Goal: Transaction & Acquisition: Purchase product/service

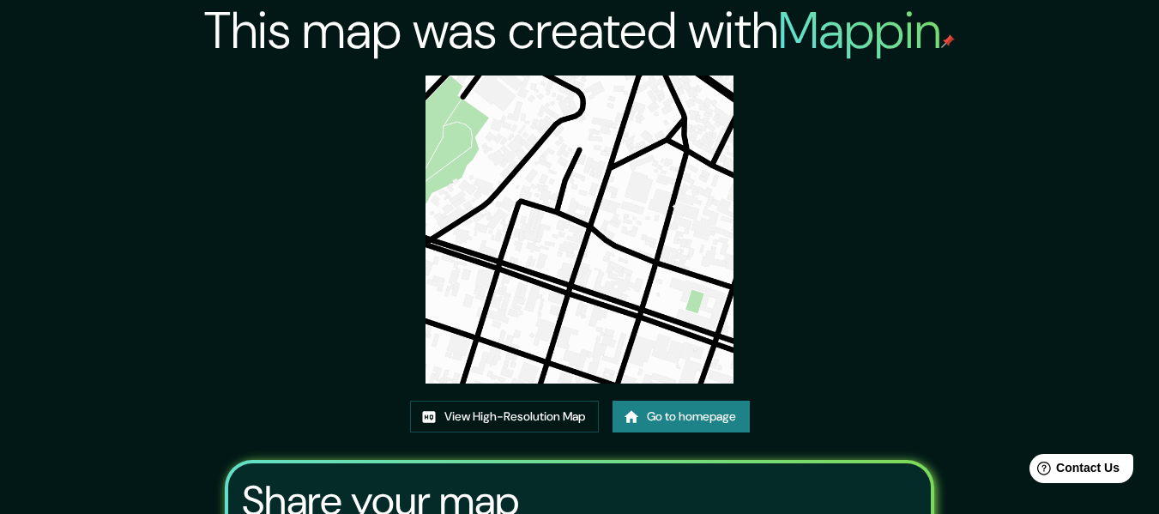
scroll to position [223, 0]
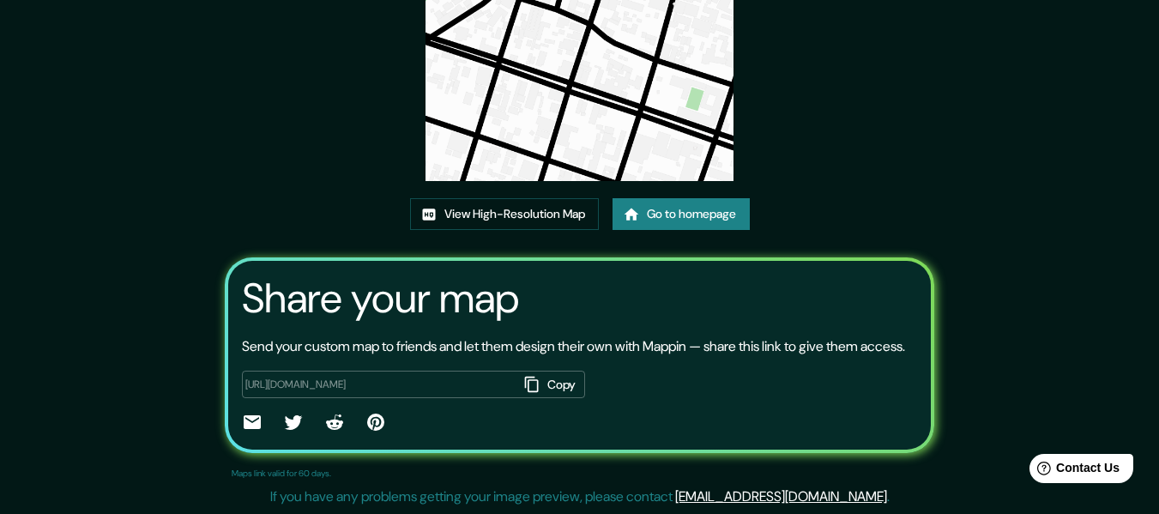
click at [680, 207] on link "Go to homepage" at bounding box center [680, 214] width 137 height 32
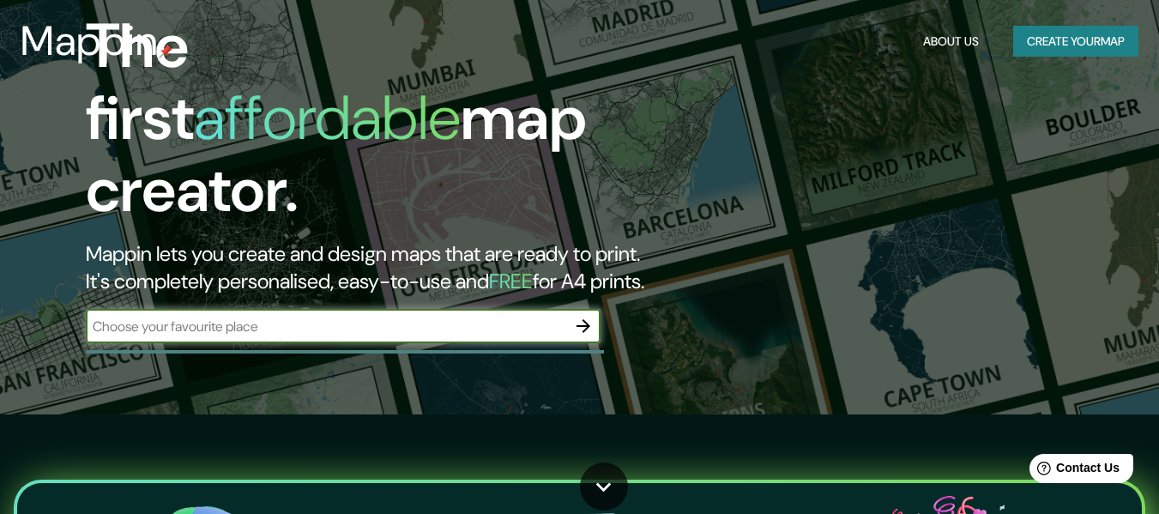
scroll to position [172, 0]
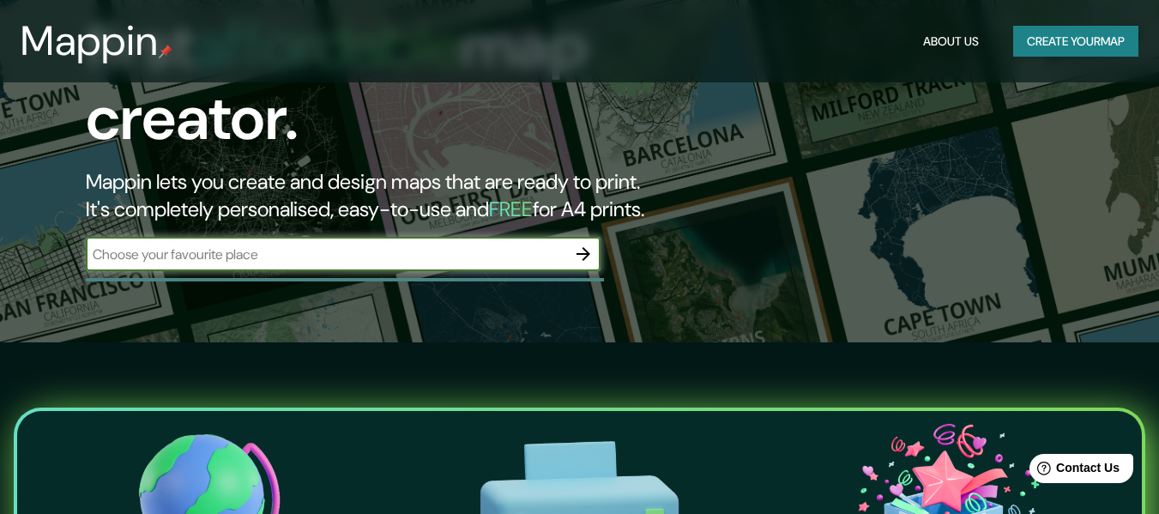
click at [411, 244] on input "text" at bounding box center [326, 254] width 480 height 20
type input "t"
type input "Tarija"
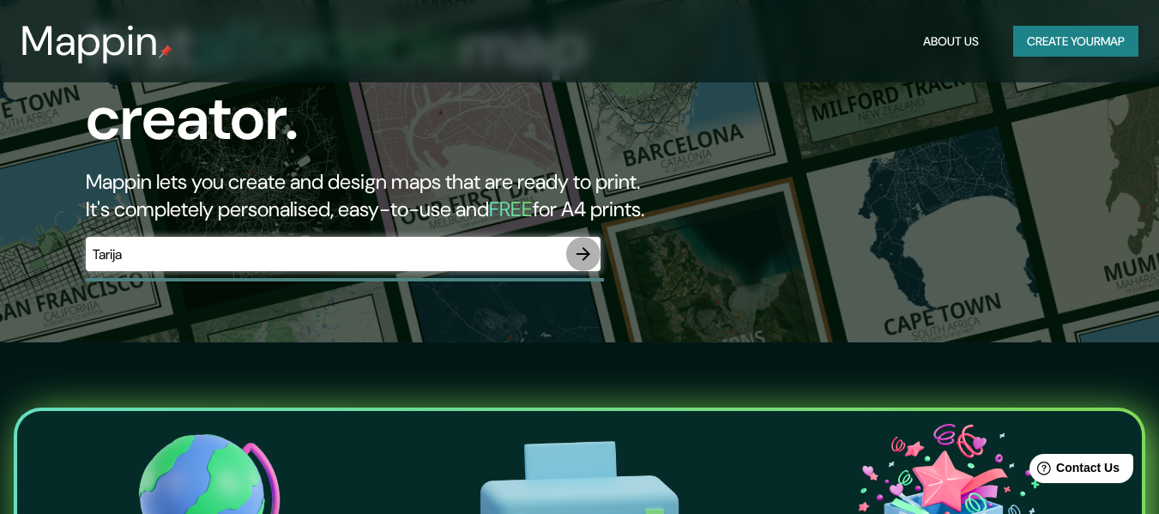
click at [578, 244] on icon "button" at bounding box center [583, 254] width 21 height 21
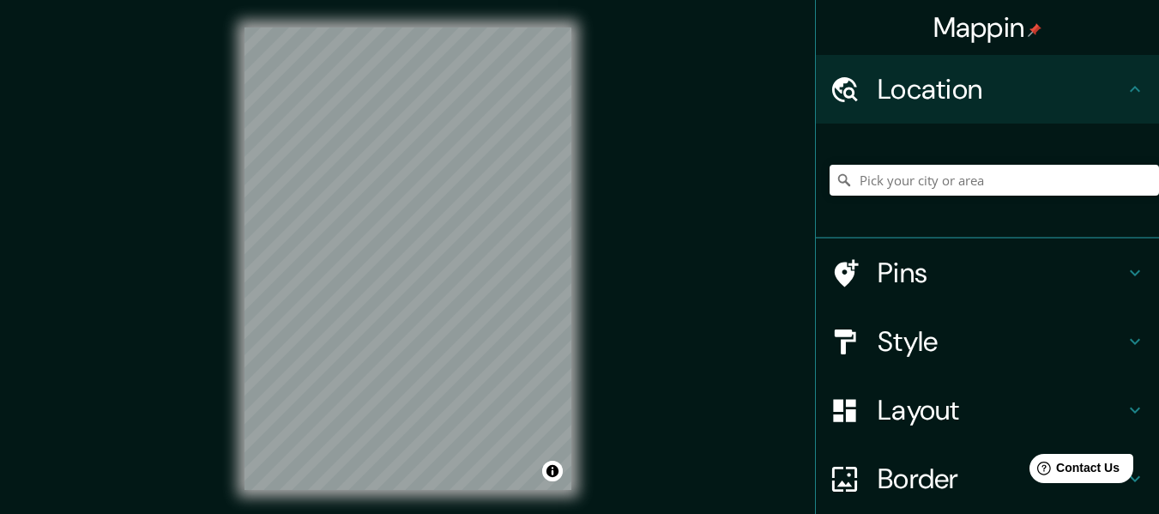
click at [933, 197] on div at bounding box center [993, 180] width 329 height 86
click at [937, 181] on input "Pick your city or area" at bounding box center [993, 180] width 329 height 31
click at [903, 168] on input "Tarija, [GEOGRAPHIC_DATA], [GEOGRAPHIC_DATA]" at bounding box center [993, 180] width 329 height 31
click at [1079, 180] on input "Tarija, [GEOGRAPHIC_DATA], [GEOGRAPHIC_DATA]" at bounding box center [993, 180] width 329 height 31
click at [1091, 166] on input "Tarija, [GEOGRAPHIC_DATA], [GEOGRAPHIC_DATA]" at bounding box center [993, 180] width 329 height 31
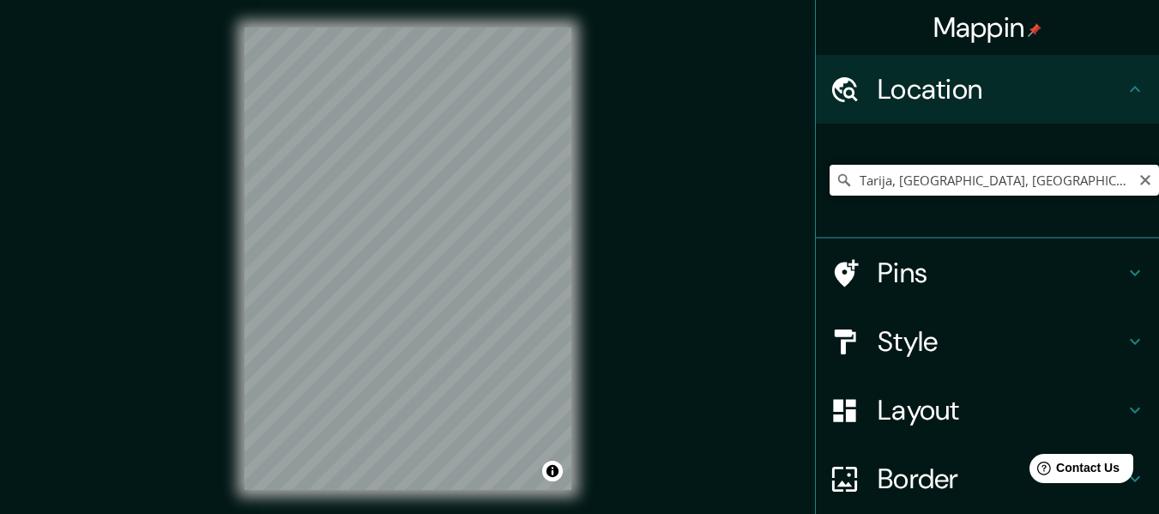
click at [996, 194] on input "Tarija, [GEOGRAPHIC_DATA], [GEOGRAPHIC_DATA]" at bounding box center [993, 180] width 329 height 31
click at [1093, 180] on input "Tarija, [GEOGRAPHIC_DATA], [GEOGRAPHIC_DATA]" at bounding box center [993, 180] width 329 height 31
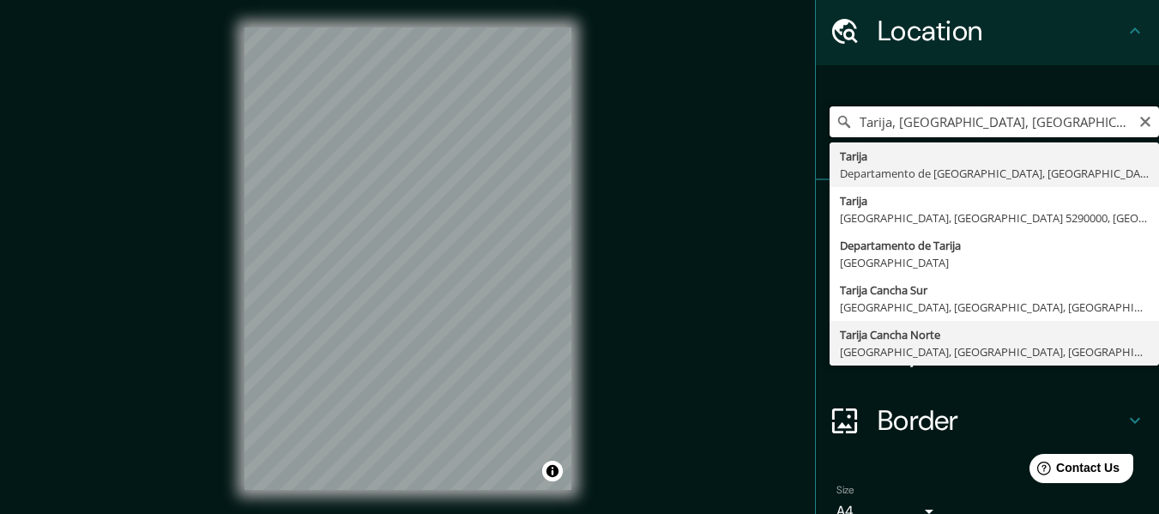
scroll to position [86, 0]
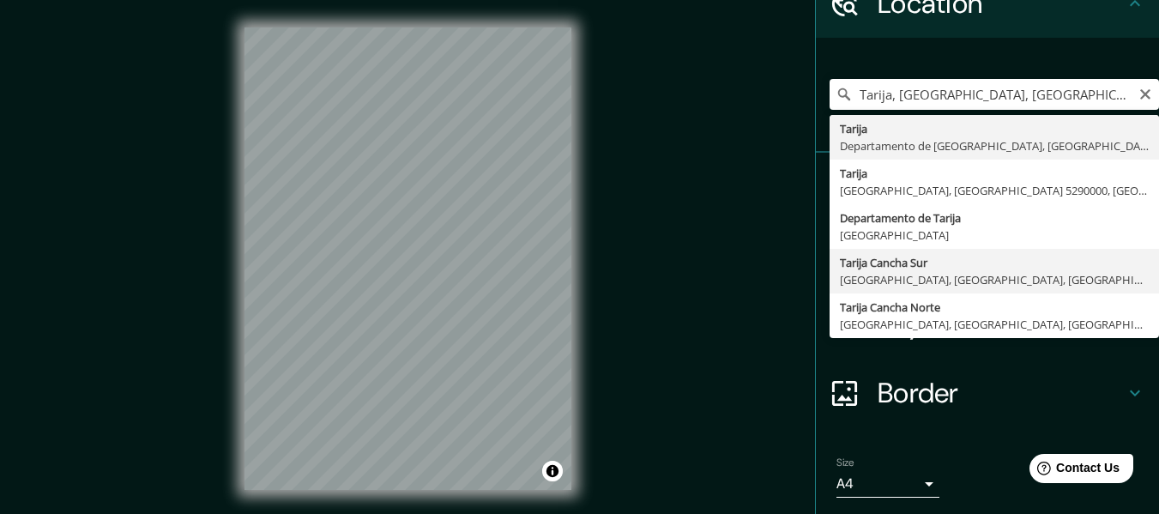
type input "Tarija Cancha Sur, San Lorenzo, Departamento de Tarija, Bolivia"
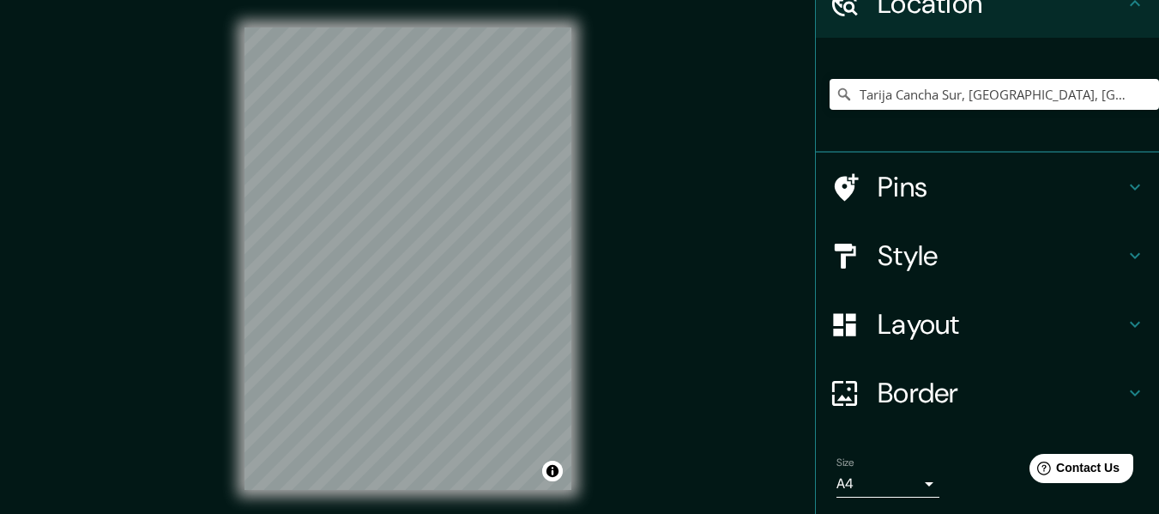
click at [950, 323] on h4 "Layout" at bounding box center [1000, 324] width 247 height 34
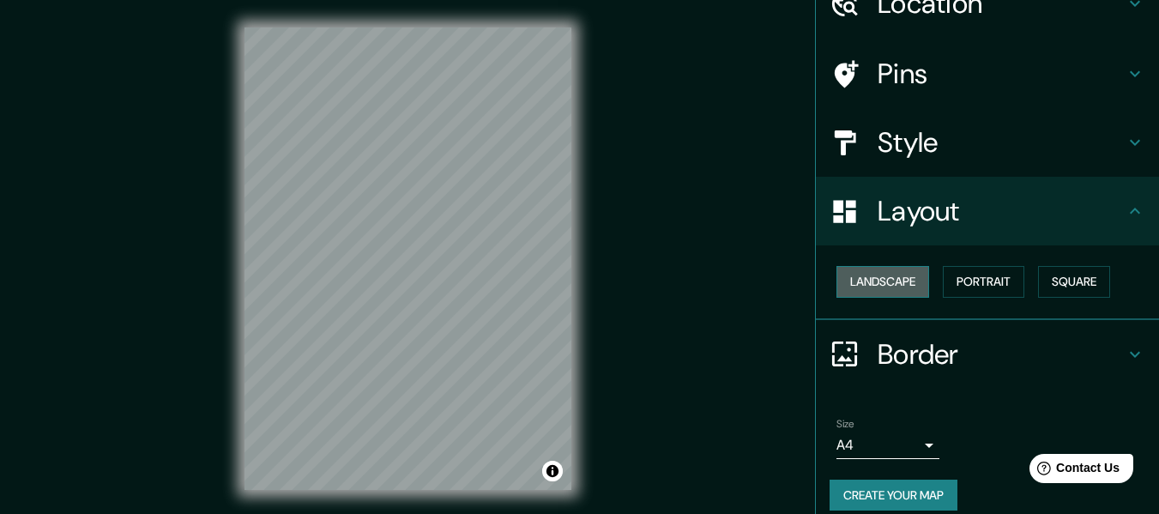
click at [843, 270] on button "Landscape" at bounding box center [882, 282] width 93 height 32
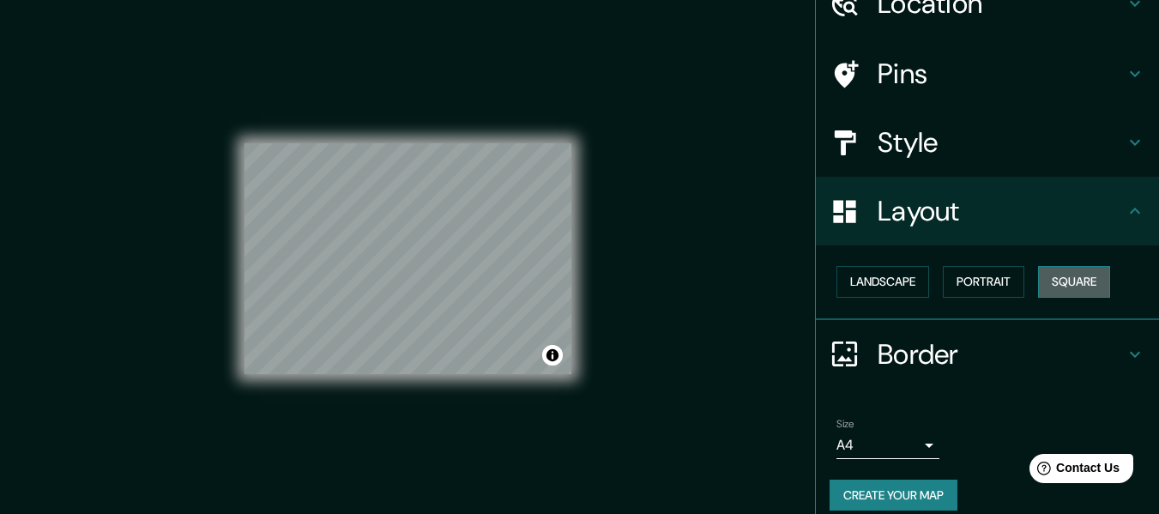
click at [1049, 278] on button "Square" at bounding box center [1074, 282] width 72 height 32
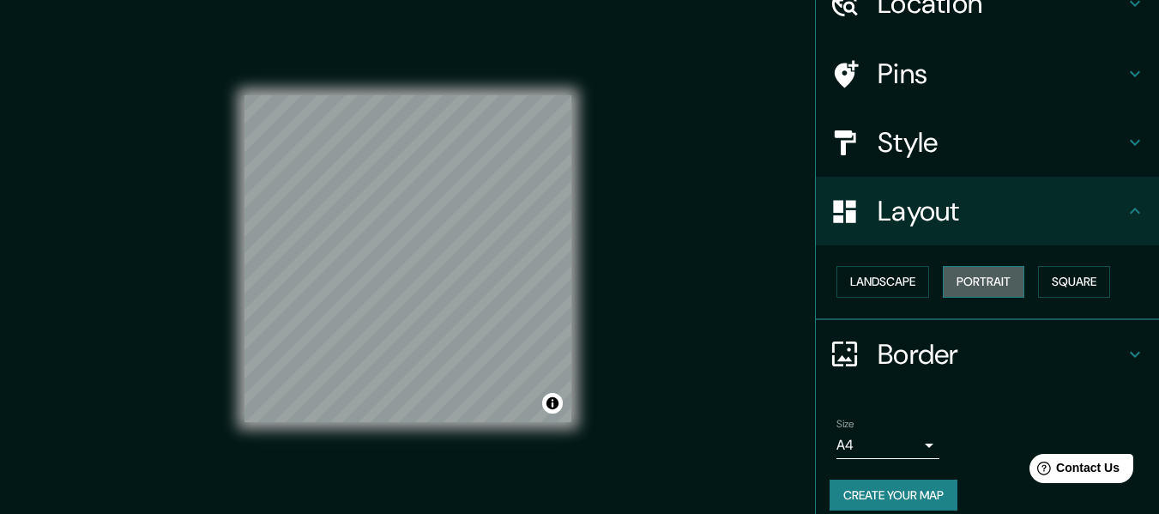
click at [996, 283] on button "Portrait" at bounding box center [983, 282] width 81 height 32
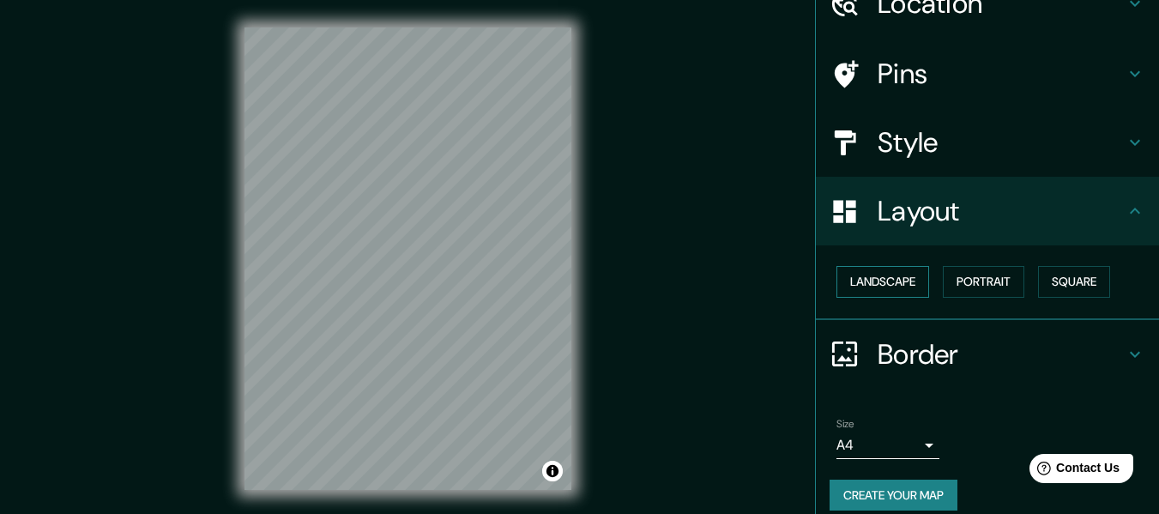
click at [905, 283] on button "Landscape" at bounding box center [882, 282] width 93 height 32
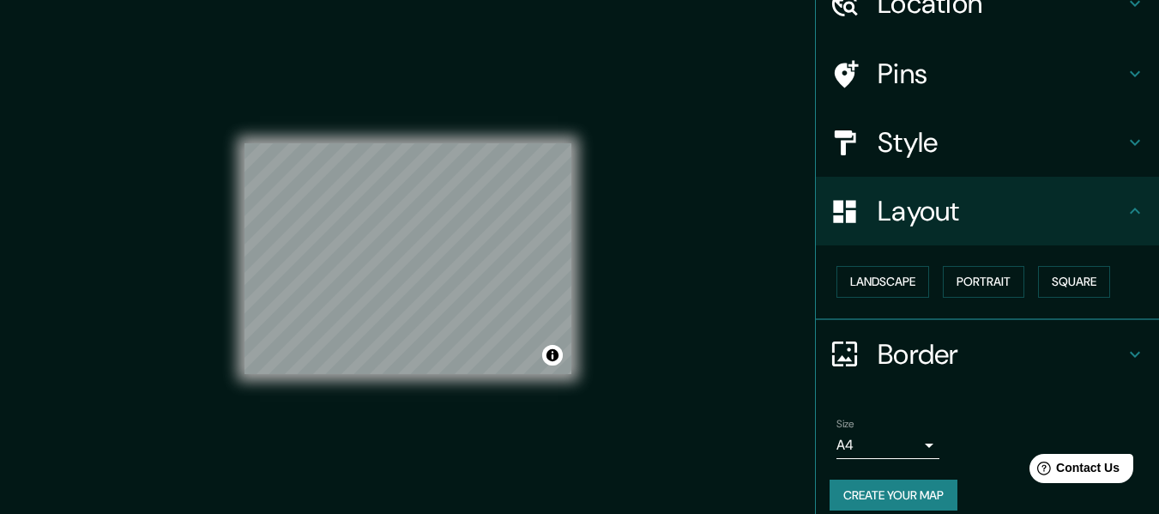
click at [957, 366] on h4 "Border" at bounding box center [1000, 354] width 247 height 34
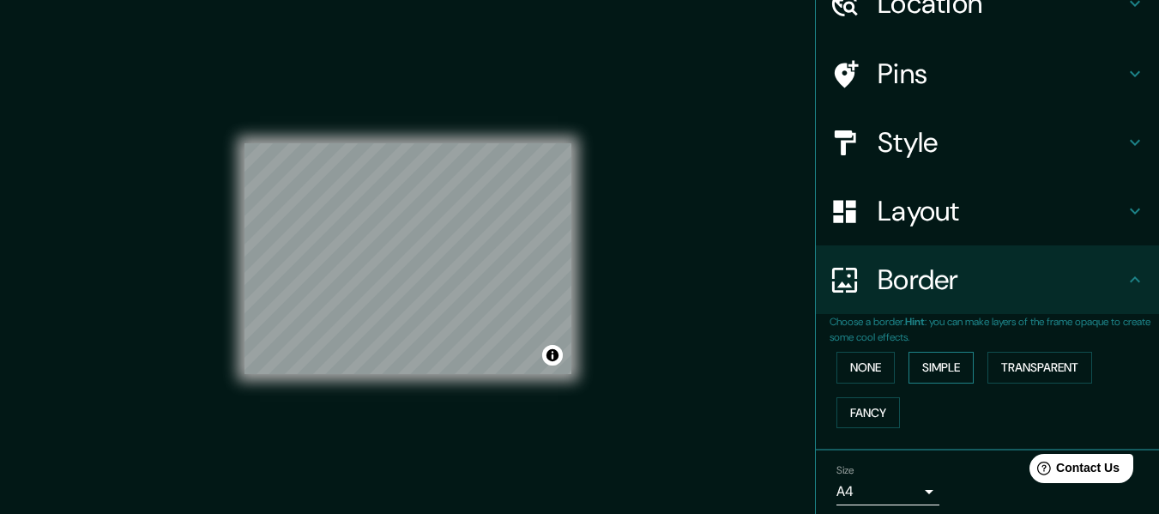
click at [930, 371] on button "Simple" at bounding box center [940, 368] width 65 height 32
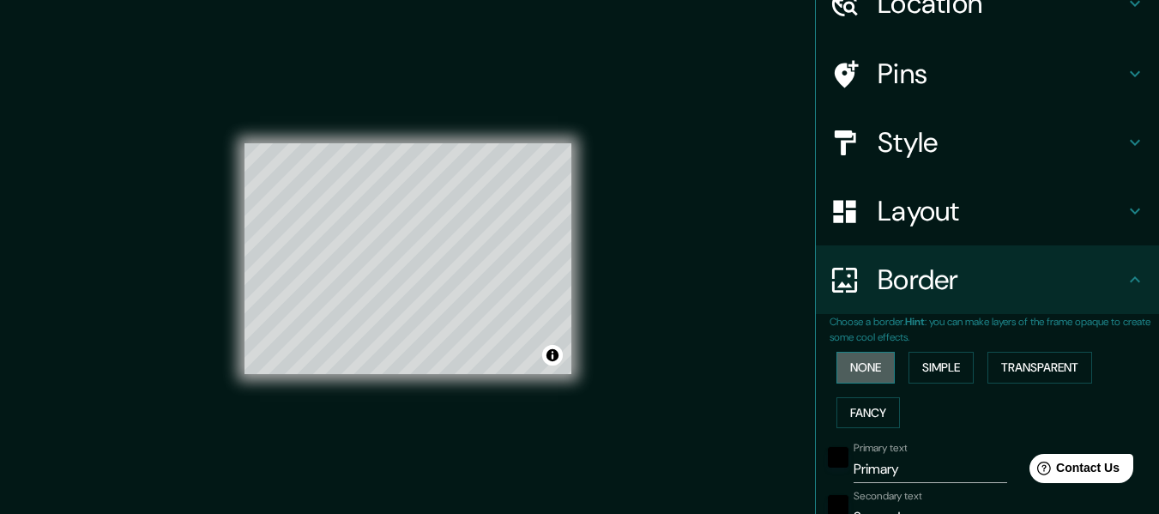
click at [882, 368] on button "None" at bounding box center [865, 368] width 58 height 32
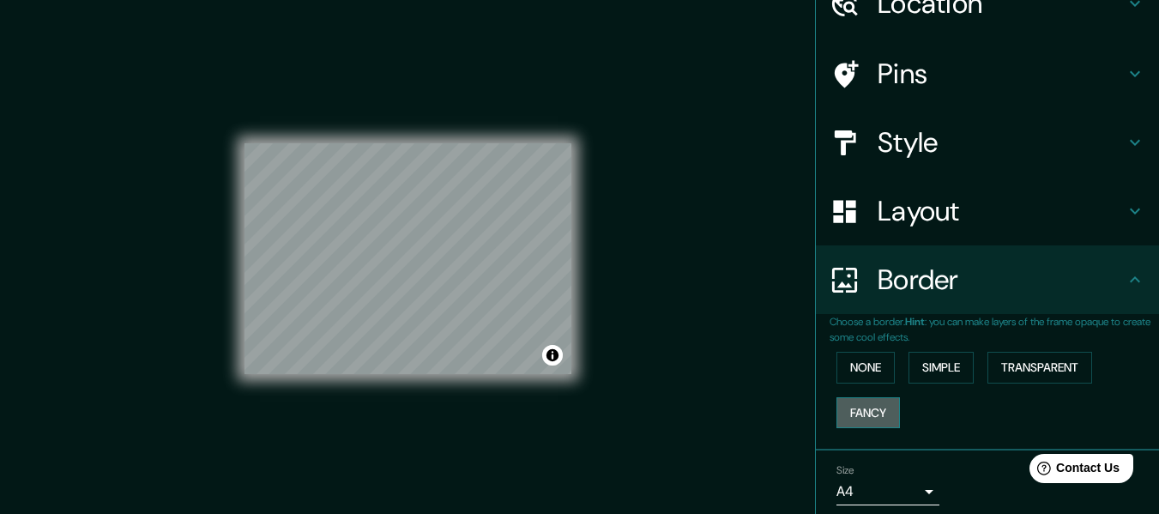
click at [877, 408] on button "Fancy" at bounding box center [867, 413] width 63 height 32
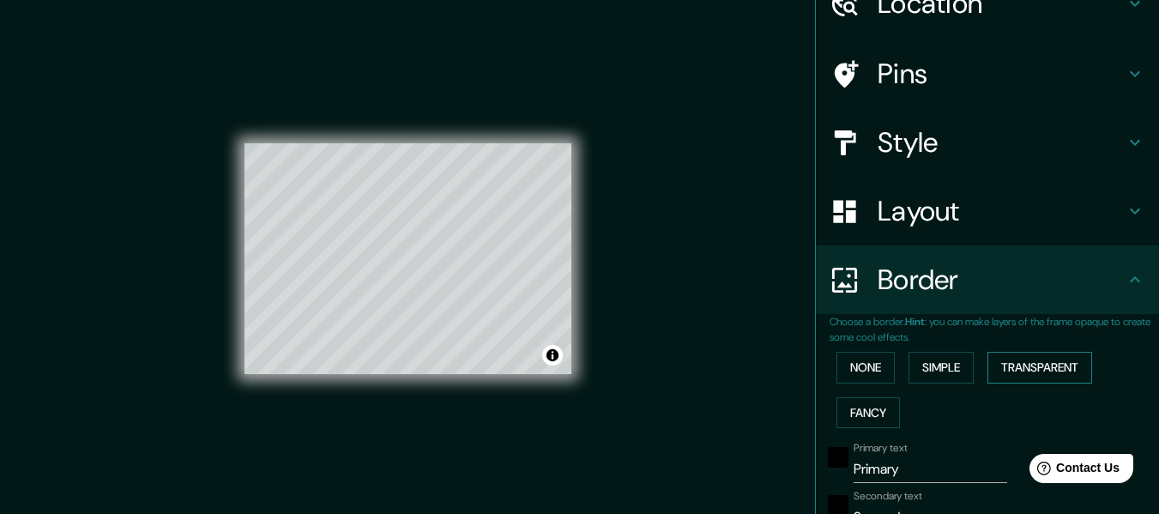
click at [1033, 378] on button "Transparent" at bounding box center [1039, 368] width 105 height 32
click at [859, 370] on button "None" at bounding box center [865, 368] width 58 height 32
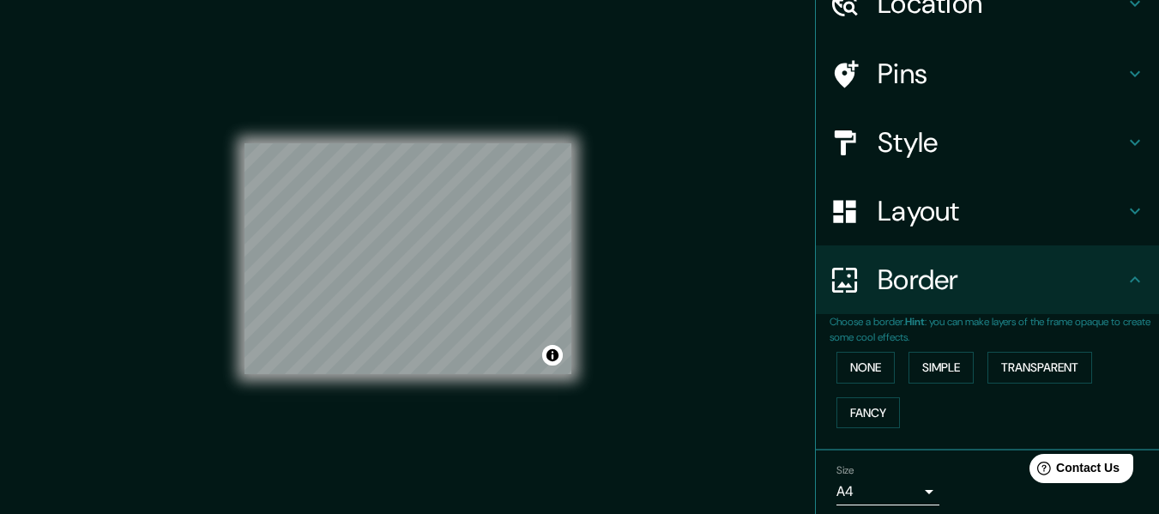
click at [672, 283] on div "Mappin Location Tarija Cancha Sur, San Lorenzo, Departamento de Tarija, Bolivia…" at bounding box center [579, 272] width 1159 height 545
click at [981, 221] on h4 "Layout" at bounding box center [1000, 211] width 247 height 34
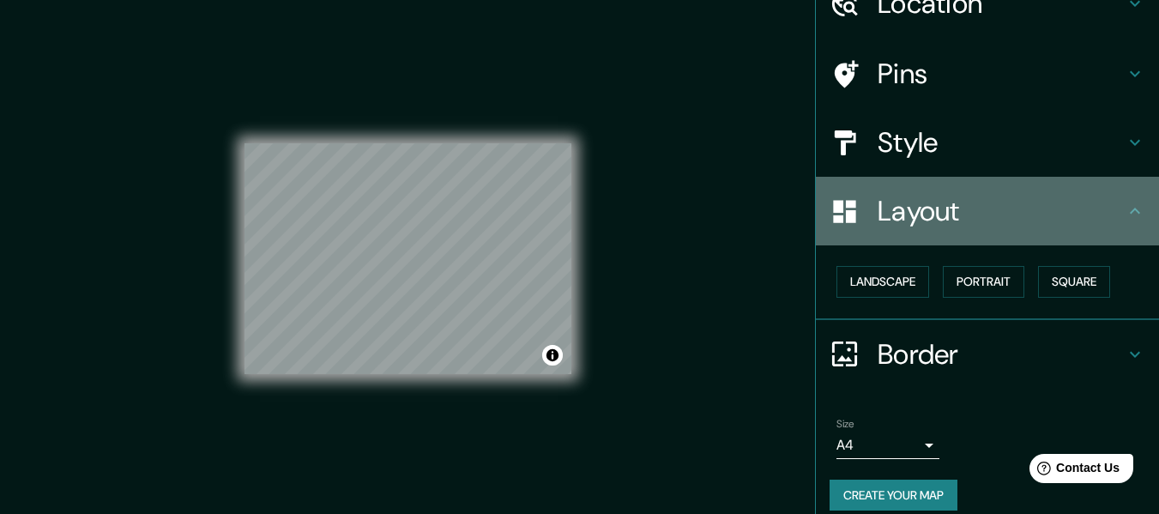
click at [981, 221] on h4 "Layout" at bounding box center [1000, 211] width 247 height 34
click at [1096, 205] on h4 "Layout" at bounding box center [1000, 211] width 247 height 34
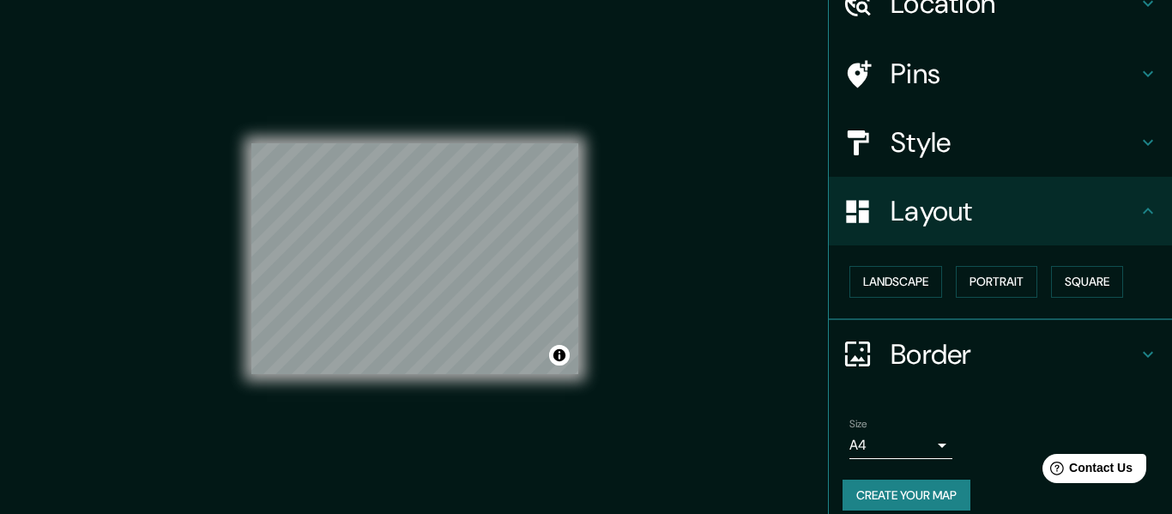
click at [913, 438] on body "Mappin Location Tarija Cancha Sur, San Lorenzo, Departamento de Tarija, Bolivia…" at bounding box center [586, 257] width 1172 height 514
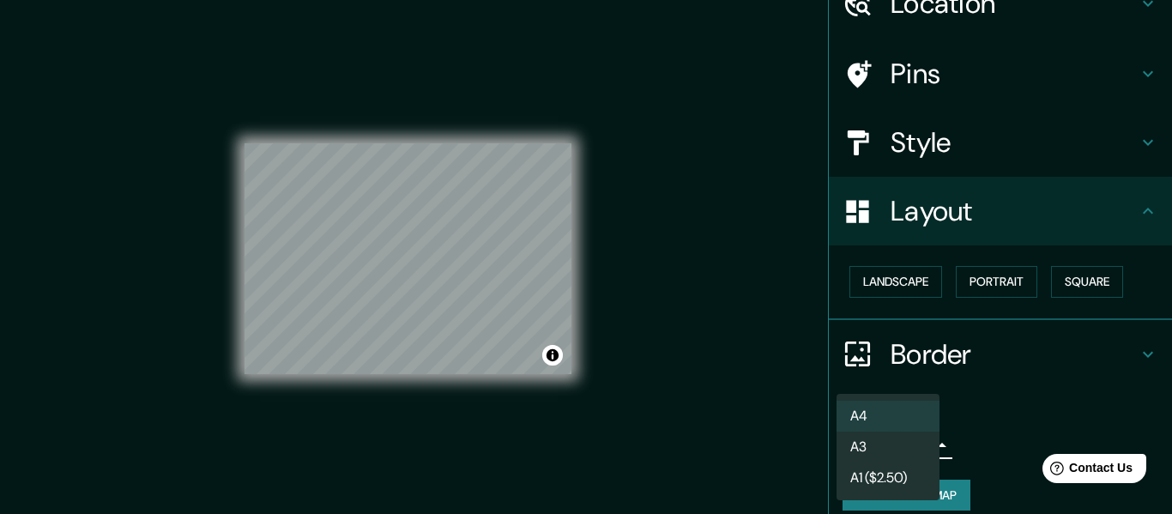
click at [919, 446] on li "A3" at bounding box center [887, 446] width 103 height 31
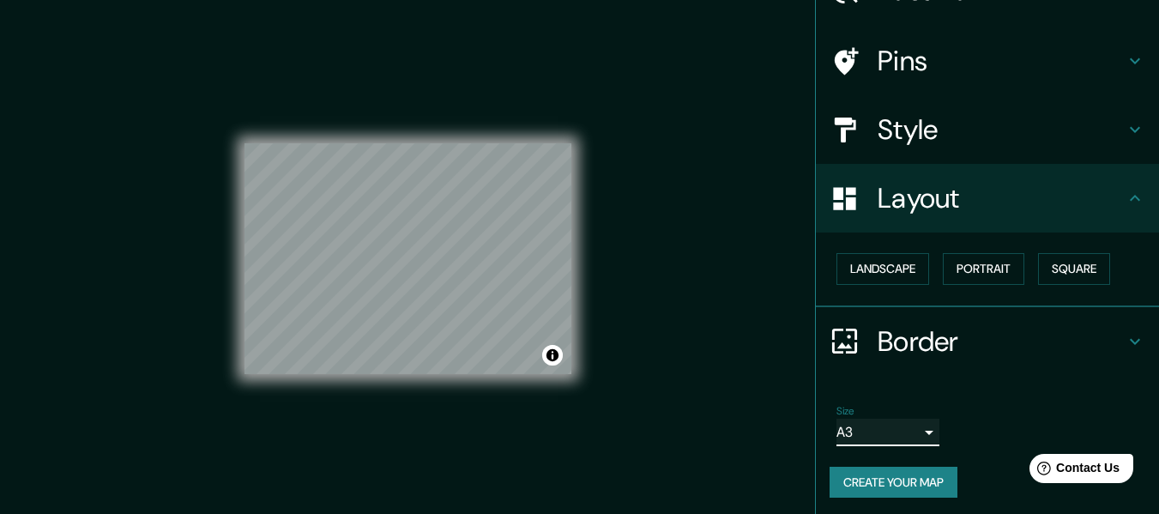
scroll to position [103, 0]
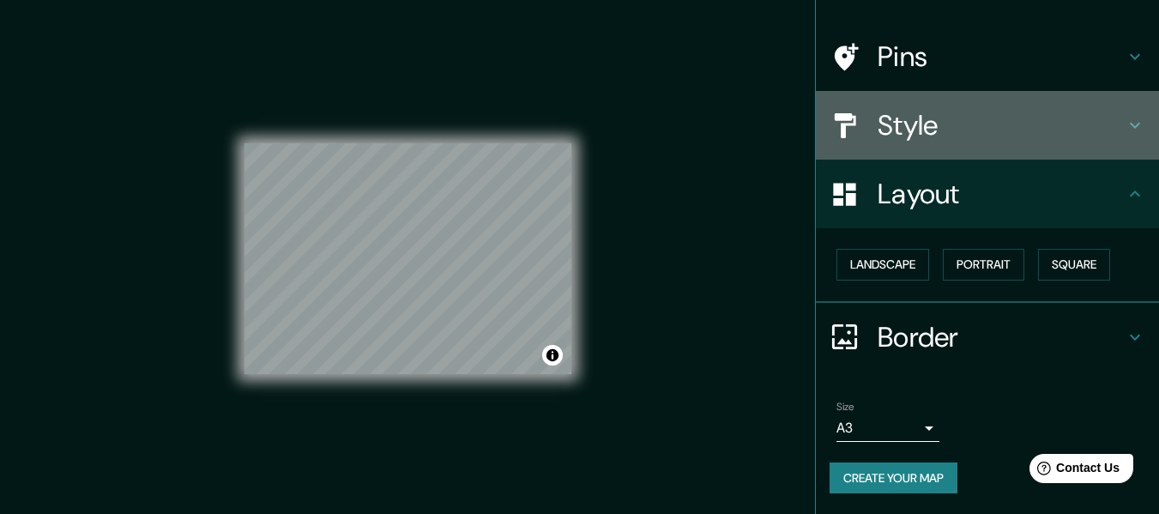
click at [1039, 108] on h4 "Style" at bounding box center [1000, 125] width 247 height 34
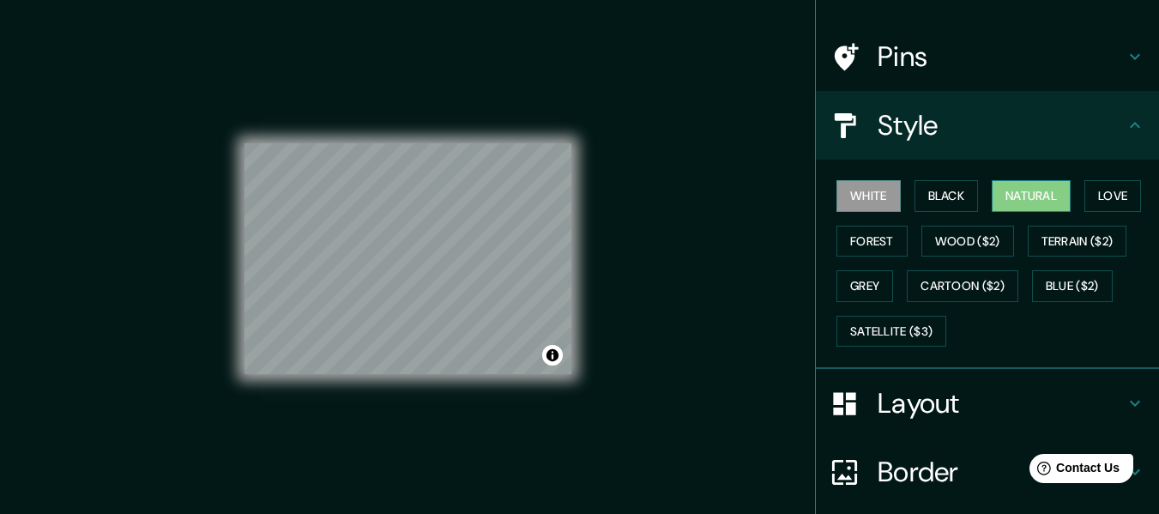
click at [1015, 204] on button "Natural" at bounding box center [1030, 196] width 79 height 32
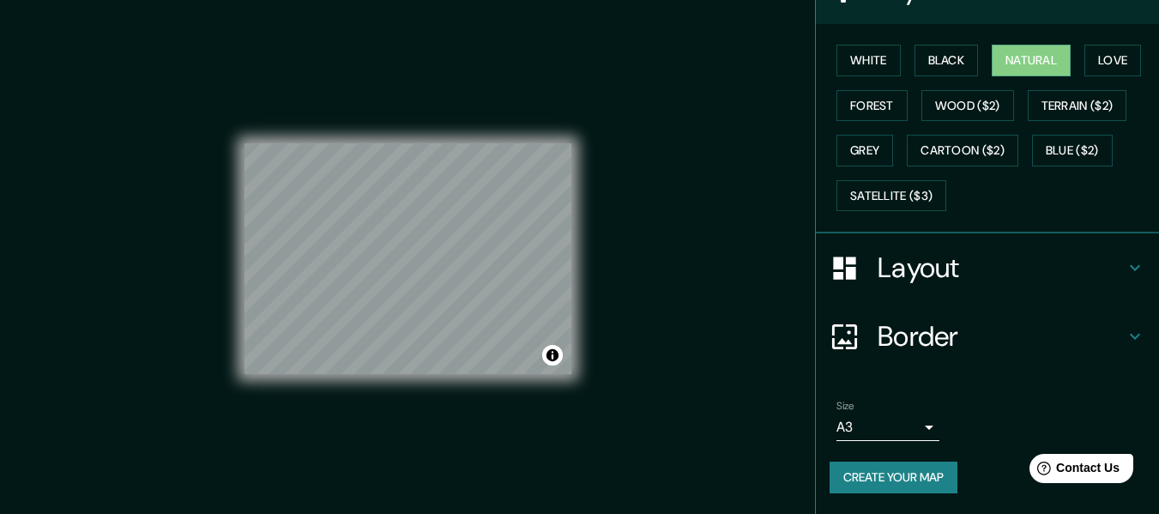
click at [974, 327] on h4 "Border" at bounding box center [1000, 336] width 247 height 34
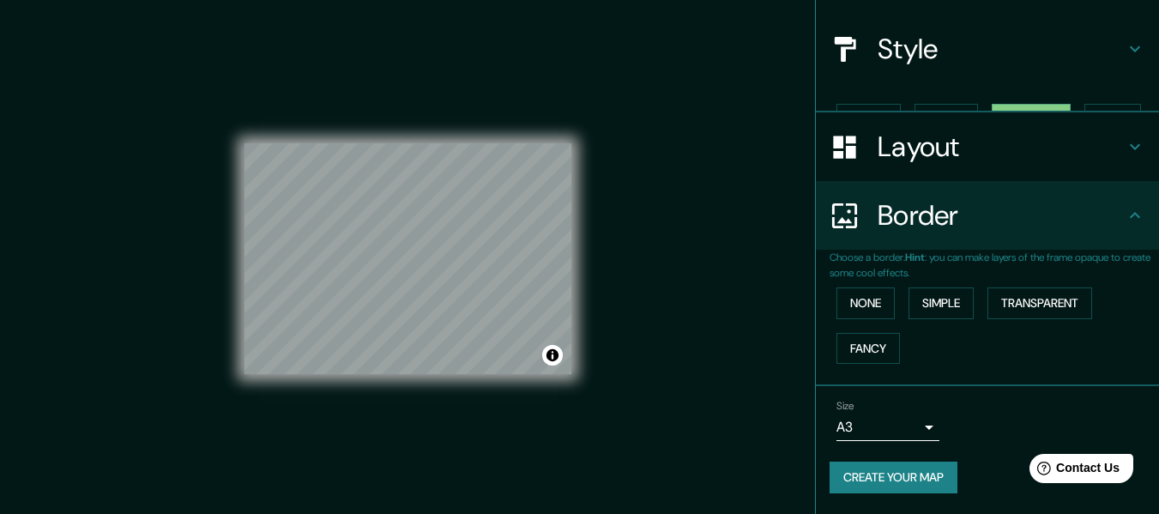
scroll to position [150, 0]
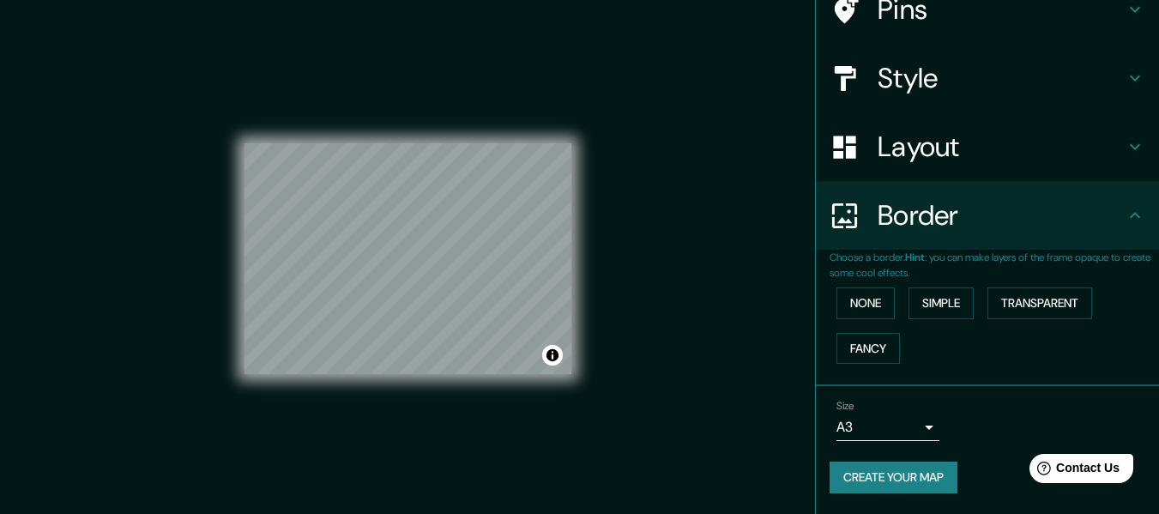
click at [982, 220] on h4 "Border" at bounding box center [1000, 215] width 247 height 34
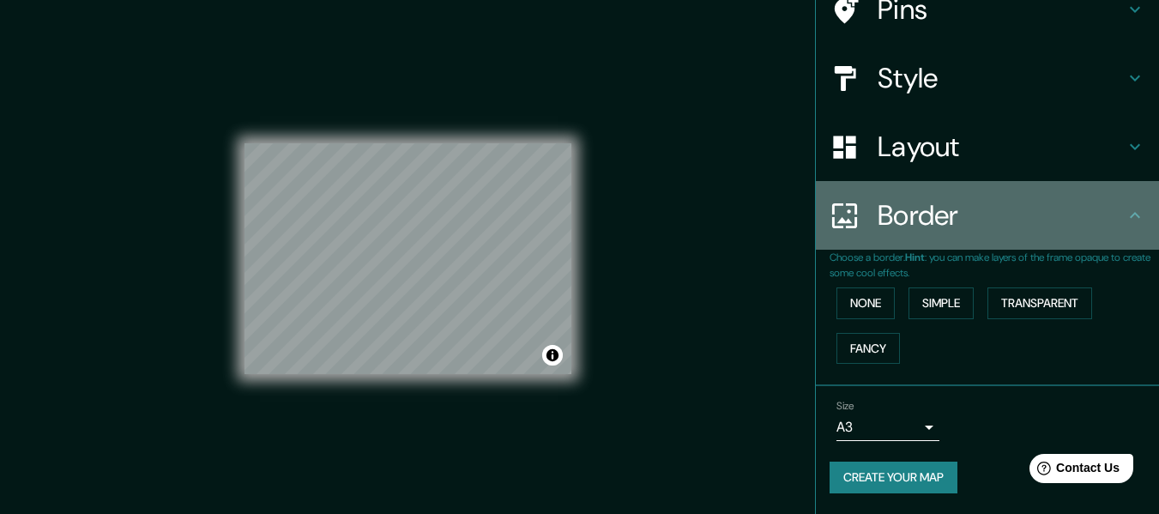
click at [1100, 217] on h4 "Border" at bounding box center [1000, 215] width 247 height 34
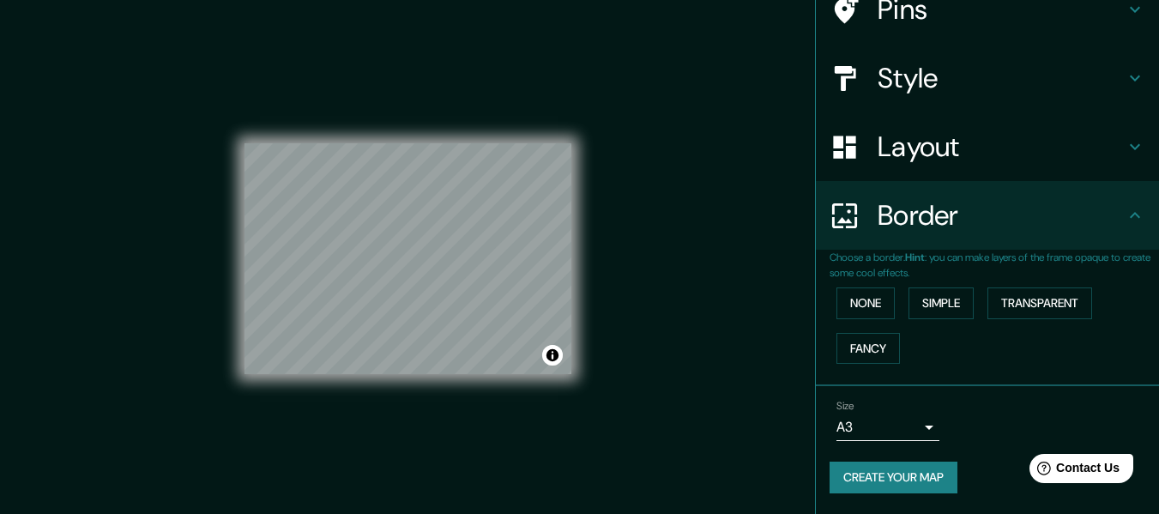
click at [1128, 214] on icon at bounding box center [1134, 215] width 21 height 21
click at [1108, 148] on h4 "Layout" at bounding box center [1000, 147] width 247 height 34
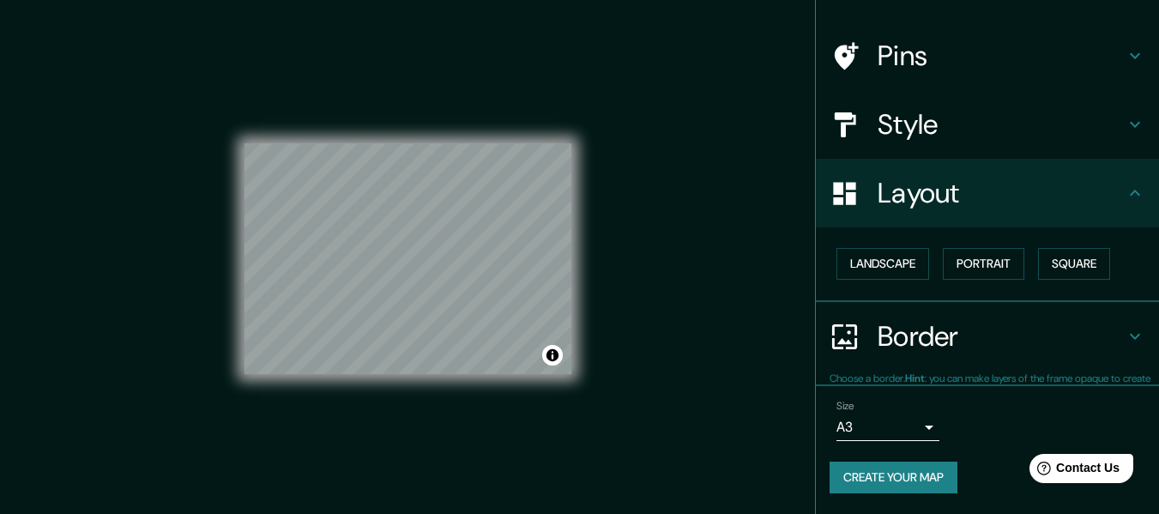
scroll to position [103, 0]
click at [1105, 123] on h4 "Style" at bounding box center [1000, 125] width 247 height 34
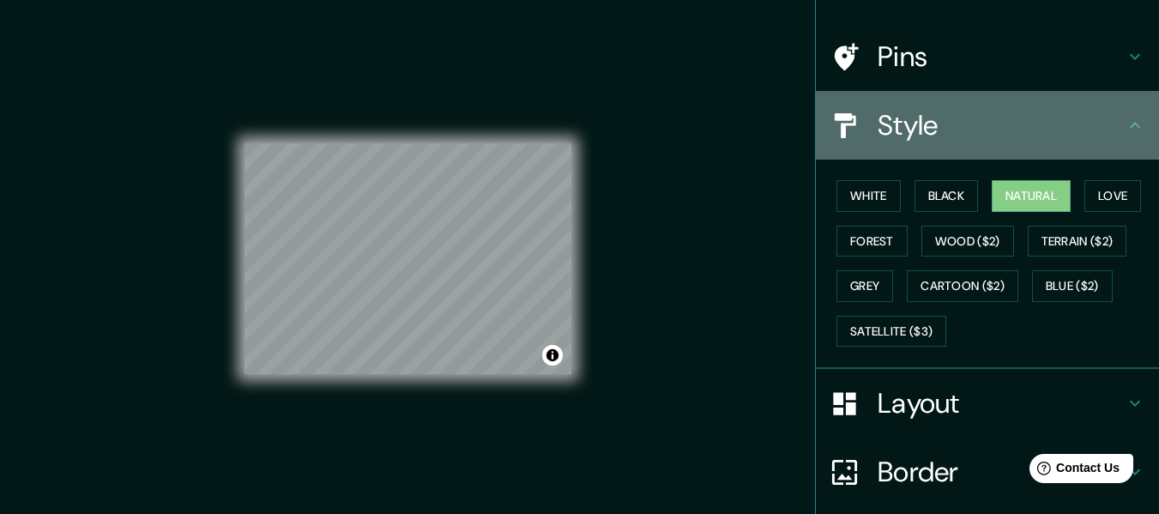
click at [1105, 126] on h4 "Style" at bounding box center [1000, 125] width 247 height 34
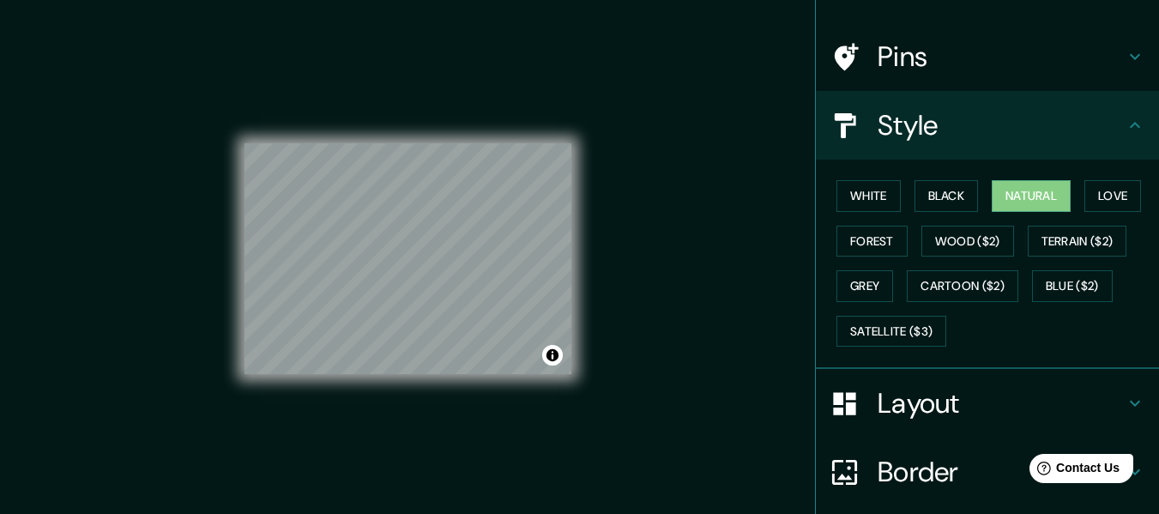
click at [1124, 56] on icon at bounding box center [1134, 56] width 21 height 21
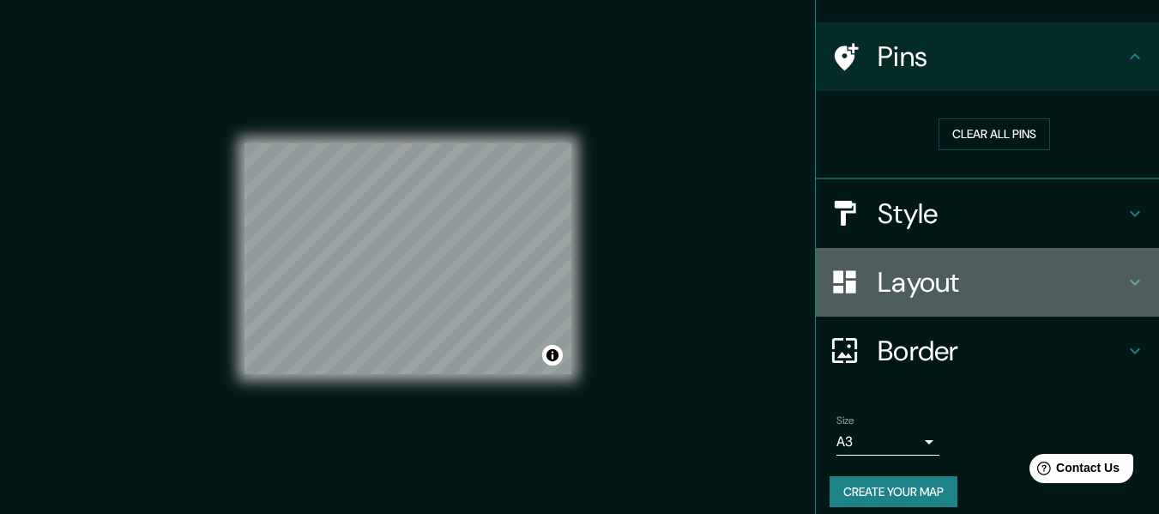
click at [1102, 287] on h4 "Layout" at bounding box center [1000, 282] width 247 height 34
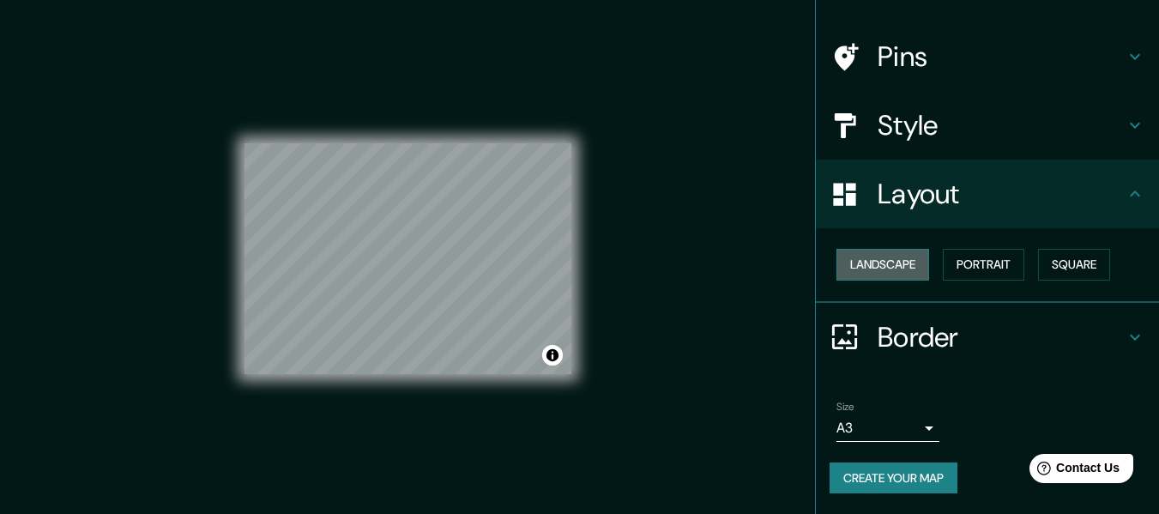
click at [902, 270] on button "Landscape" at bounding box center [882, 265] width 93 height 32
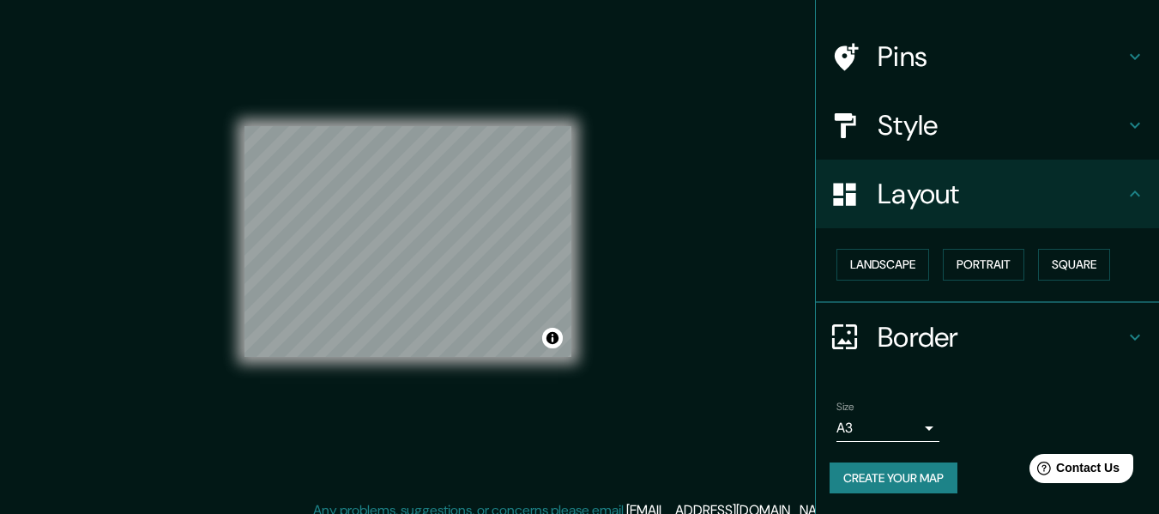
scroll to position [31, 0]
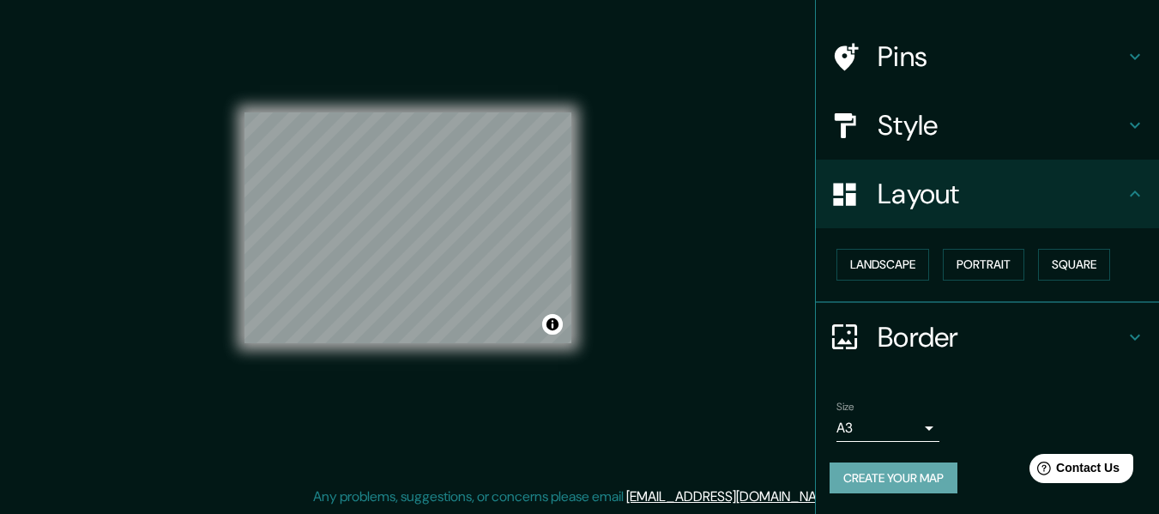
click at [934, 474] on button "Create your map" at bounding box center [893, 478] width 128 height 32
click at [909, 468] on button "Create your map" at bounding box center [893, 478] width 128 height 32
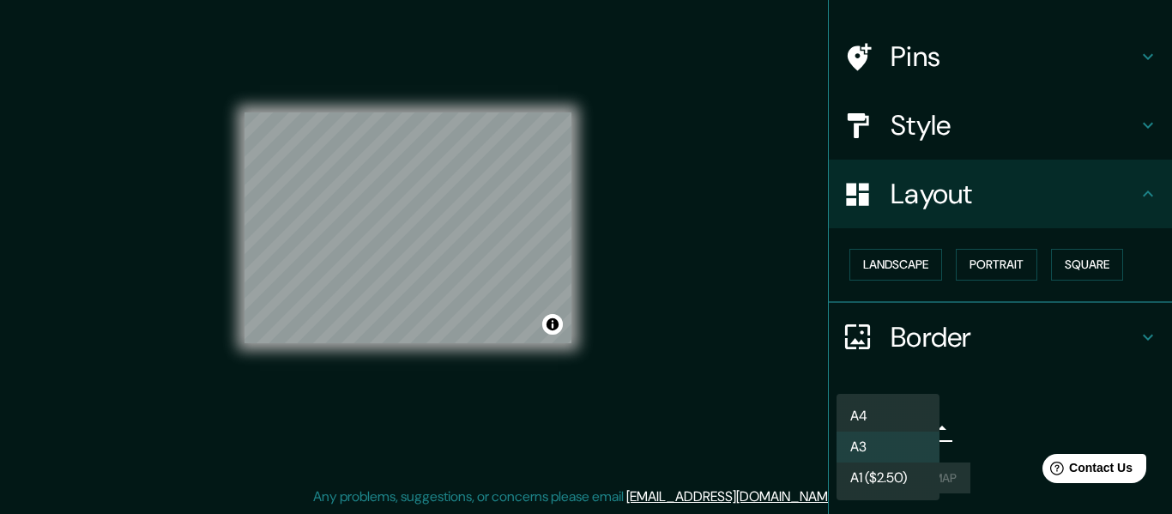
click at [913, 427] on body "Mappin Location Tarija Cancha Sur, San Lorenzo, Departamento de Tarija, Bolivia…" at bounding box center [586, 226] width 1172 height 514
click at [912, 417] on li "A4" at bounding box center [887, 416] width 103 height 31
type input "single"
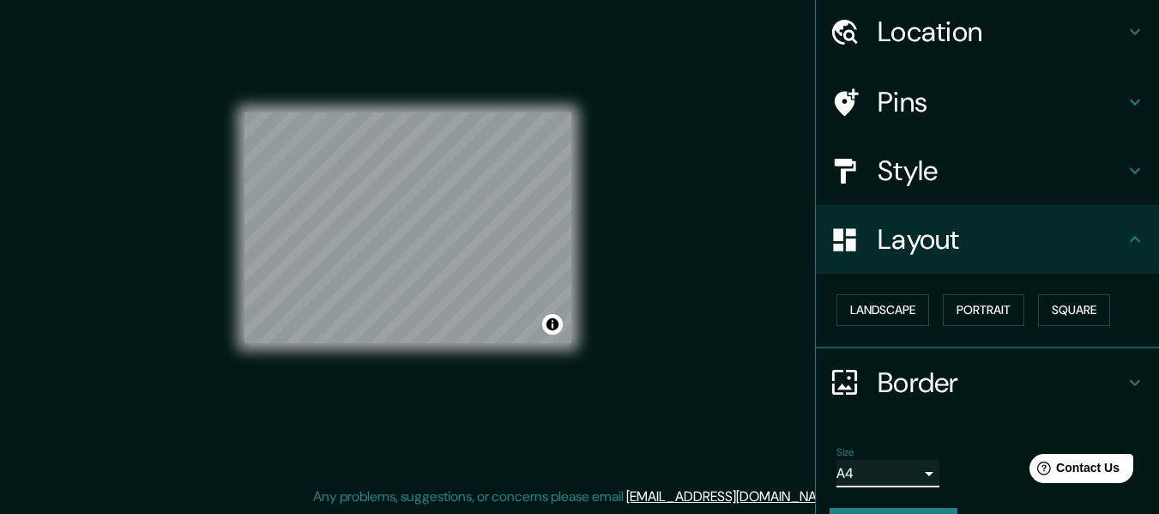
scroll to position [103, 0]
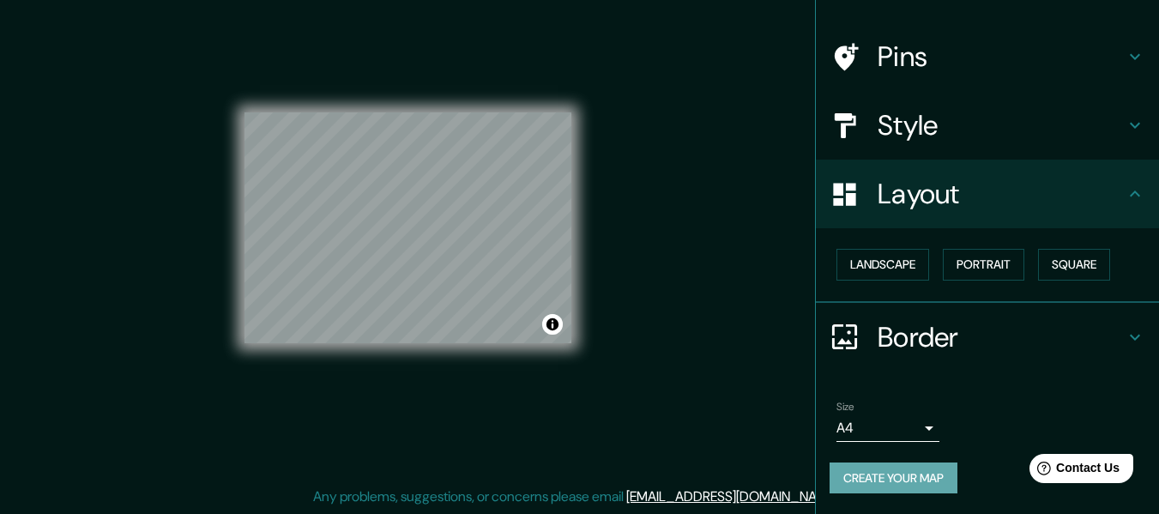
click at [888, 485] on button "Create your map" at bounding box center [893, 478] width 128 height 32
click at [852, 466] on button "Create your map" at bounding box center [893, 478] width 128 height 32
click at [889, 474] on button "Create your map" at bounding box center [893, 478] width 128 height 32
click at [873, 481] on button "Create your map" at bounding box center [893, 478] width 128 height 32
click at [864, 473] on button "Create your map" at bounding box center [893, 478] width 128 height 32
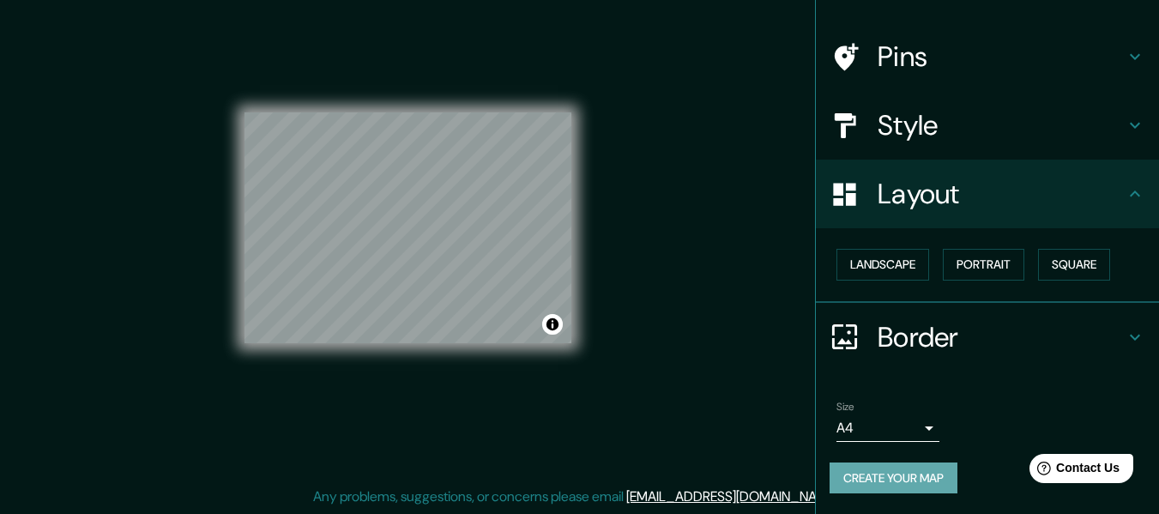
click at [873, 474] on button "Create your map" at bounding box center [893, 478] width 128 height 32
click at [886, 486] on button "Create your map" at bounding box center [893, 478] width 128 height 32
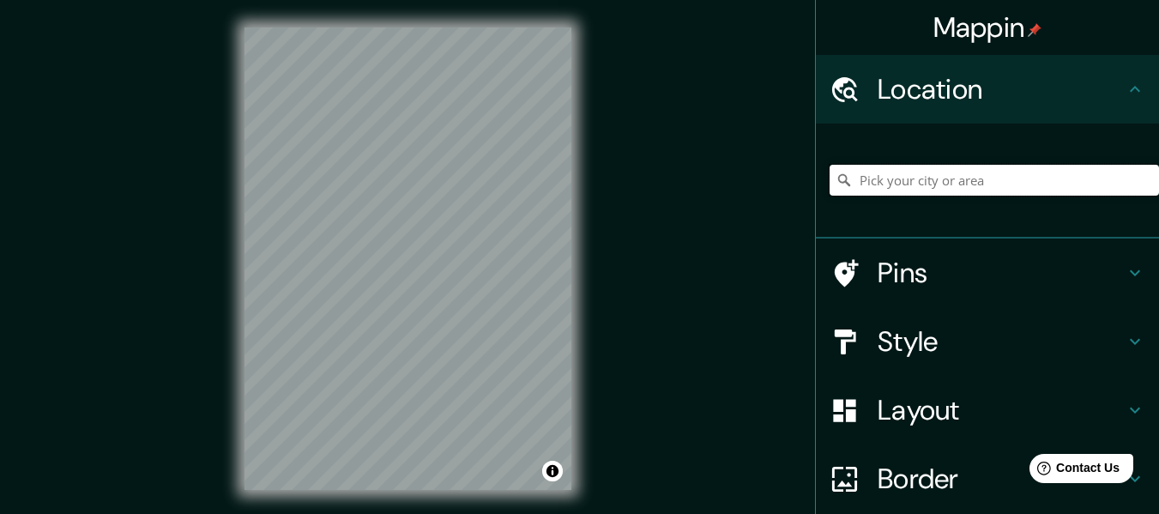
click at [924, 193] on input "Pick your city or area" at bounding box center [993, 180] width 329 height 31
type input "Tarija, [GEOGRAPHIC_DATA], [GEOGRAPHIC_DATA]"
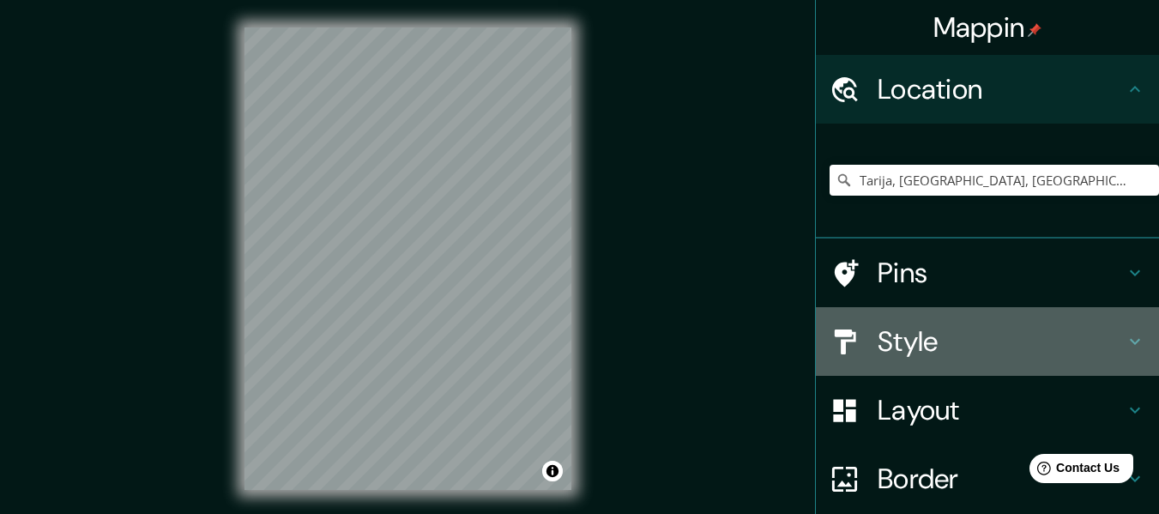
click at [1039, 342] on h4 "Style" at bounding box center [1000, 341] width 247 height 34
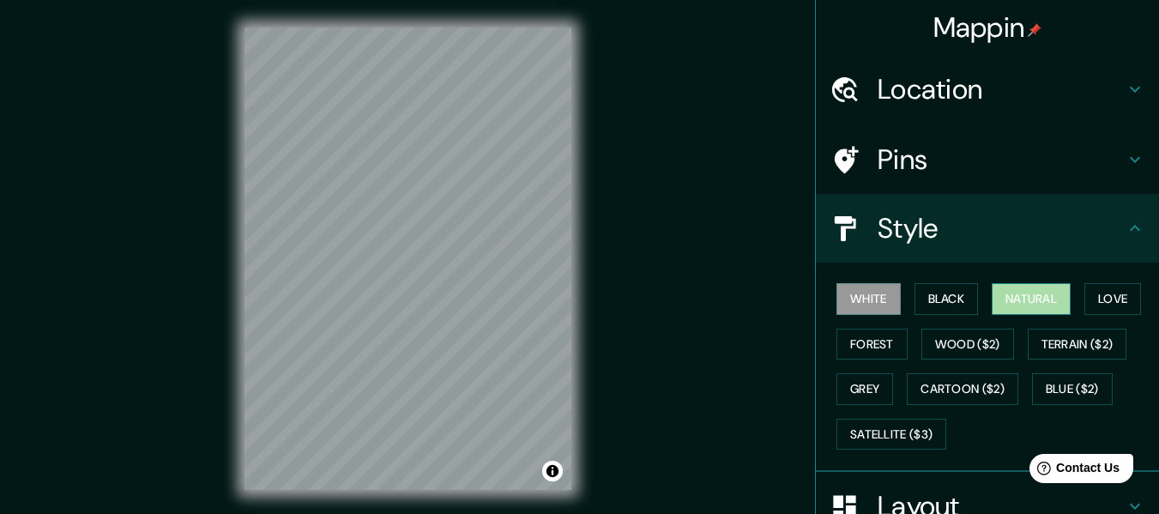
click at [1035, 299] on button "Natural" at bounding box center [1030, 299] width 79 height 32
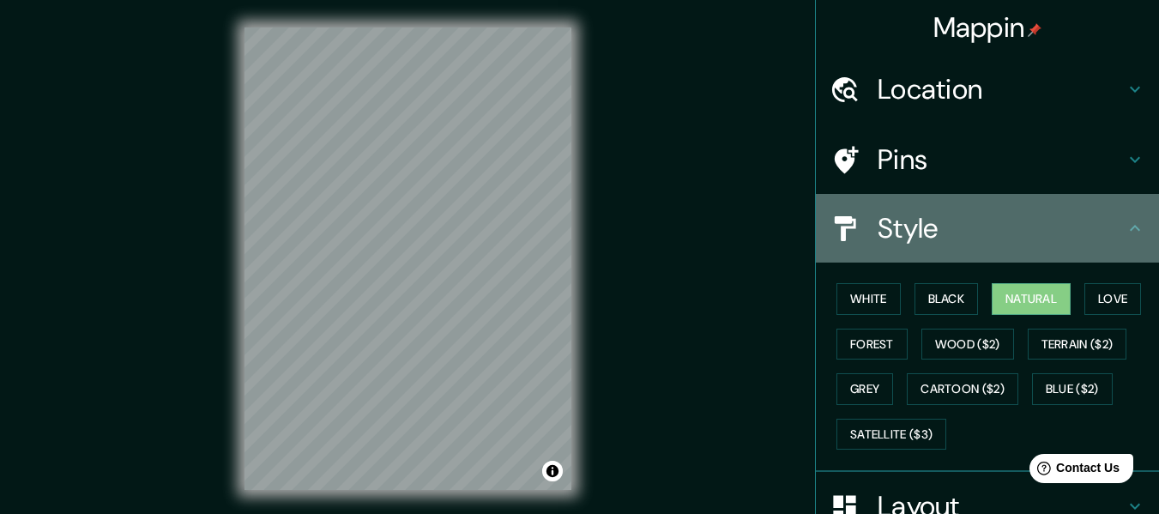
click at [1125, 233] on icon at bounding box center [1134, 228] width 21 height 21
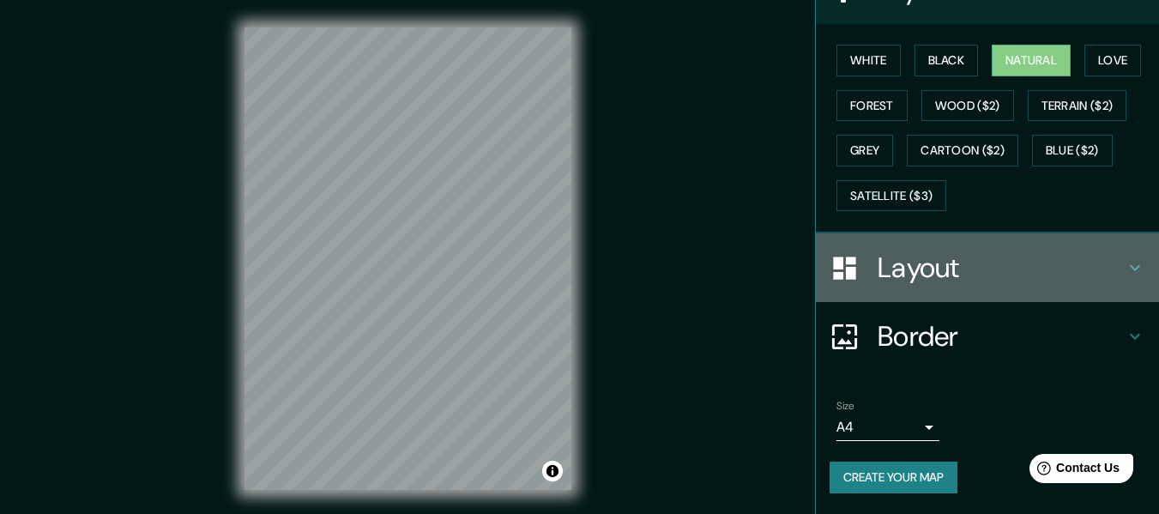
click at [986, 254] on h4 "Layout" at bounding box center [1000, 267] width 247 height 34
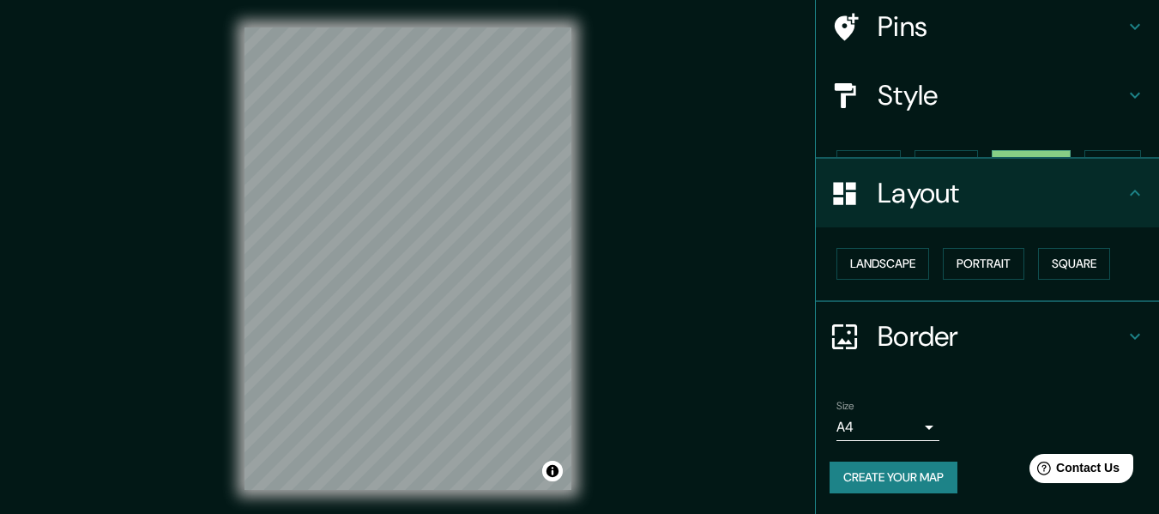
scroll to position [103, 0]
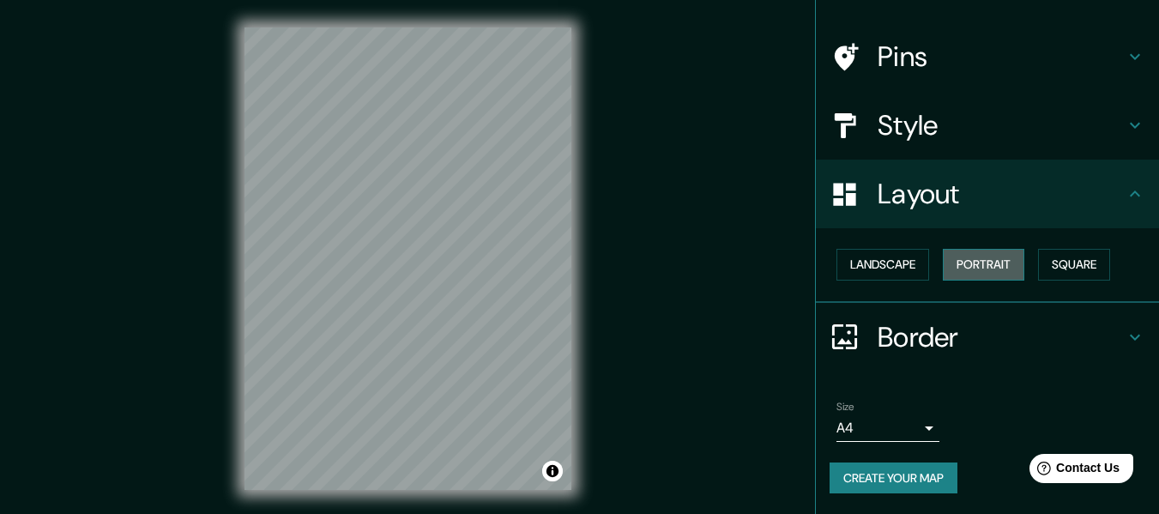
click at [979, 263] on button "Portrait" at bounding box center [983, 265] width 81 height 32
click at [895, 262] on button "Landscape" at bounding box center [882, 265] width 93 height 32
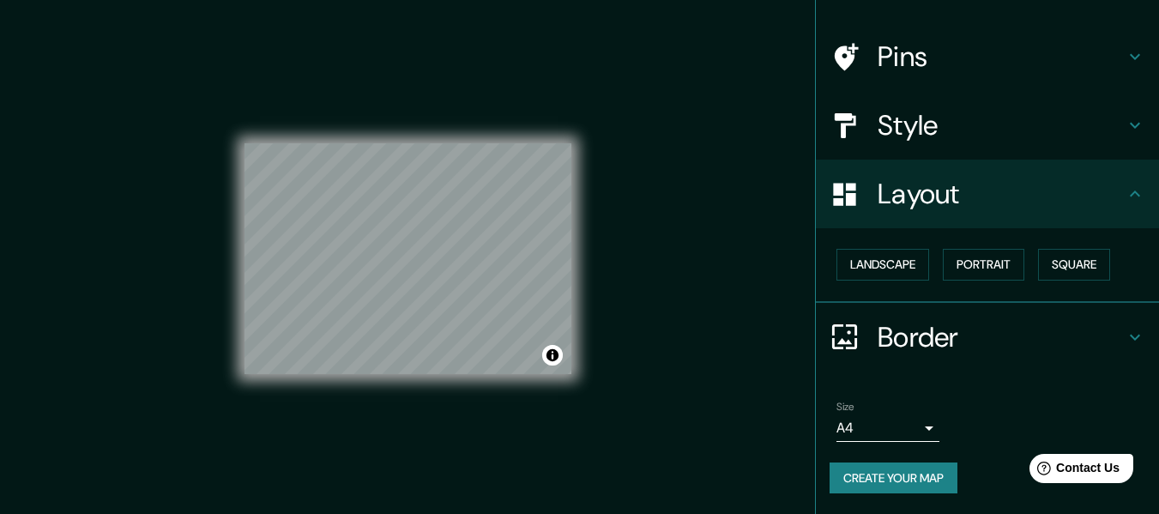
click at [989, 337] on h4 "Border" at bounding box center [1000, 337] width 247 height 34
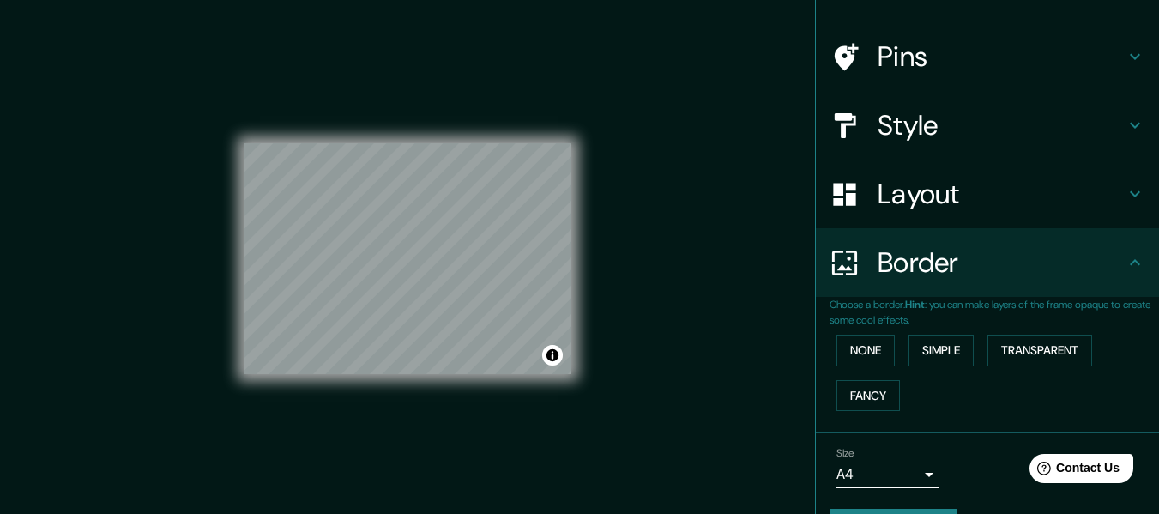
click at [990, 301] on p "Choose a border. Hint : you can make layers of the frame opaque to create some …" at bounding box center [993, 312] width 329 height 31
click at [1128, 261] on icon at bounding box center [1134, 262] width 21 height 21
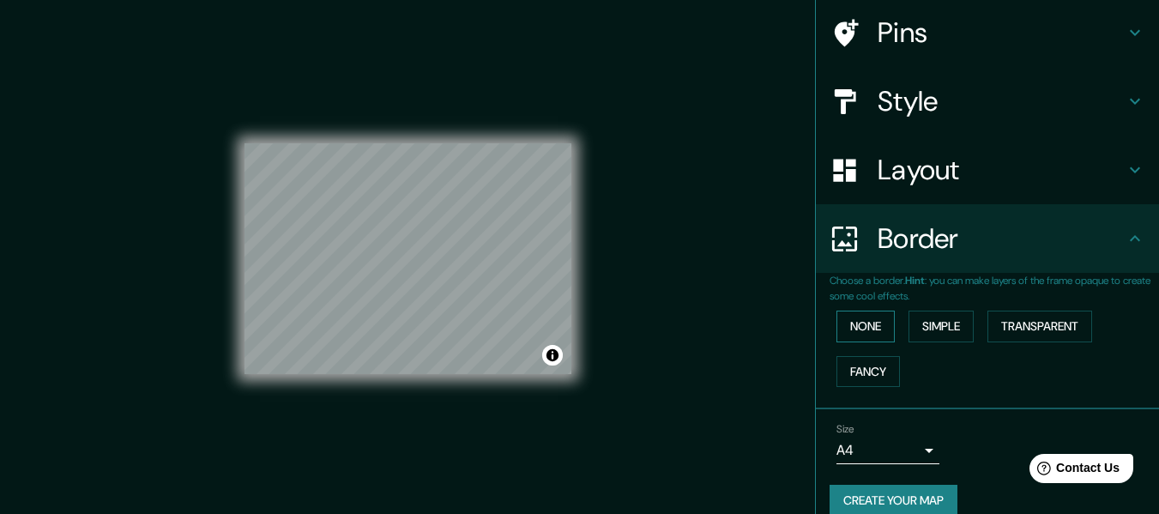
scroll to position [150, 0]
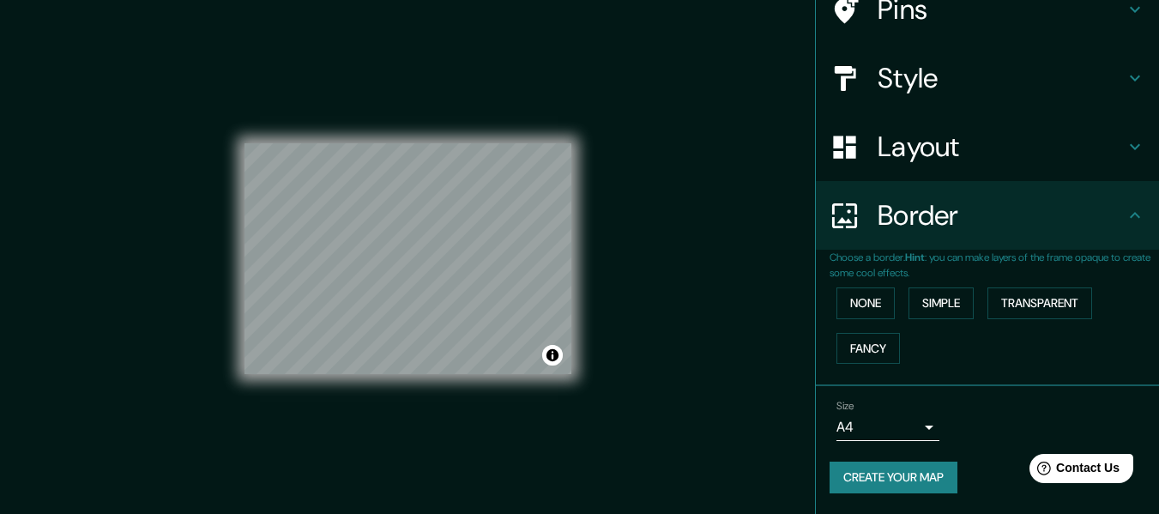
click at [882, 429] on body "Mappin Location [GEOGRAPHIC_DATA], [GEOGRAPHIC_DATA], [GEOGRAPHIC_DATA] [GEOGRA…" at bounding box center [579, 257] width 1159 height 514
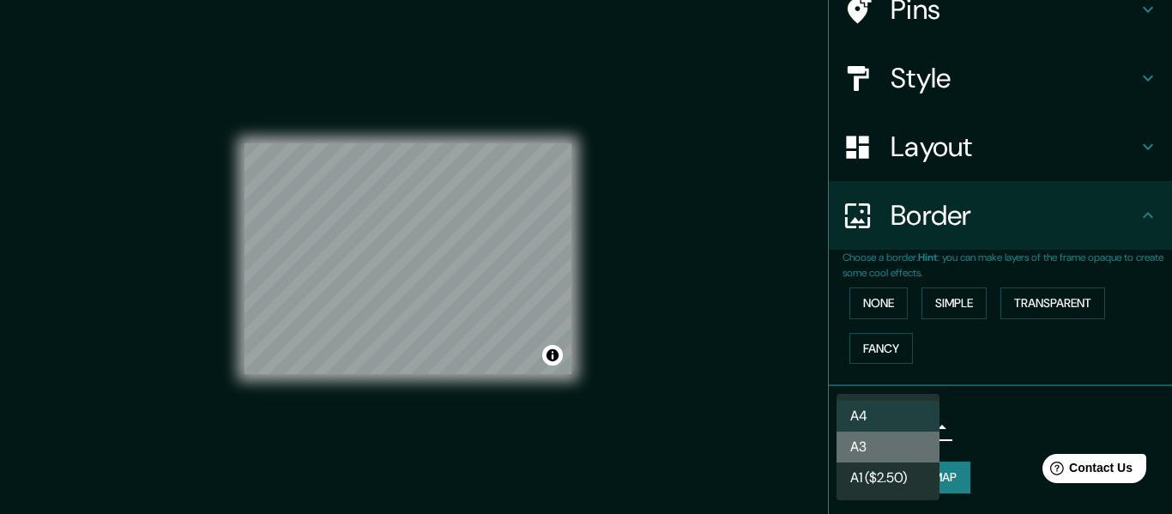
click at [884, 448] on li "A3" at bounding box center [887, 446] width 103 height 31
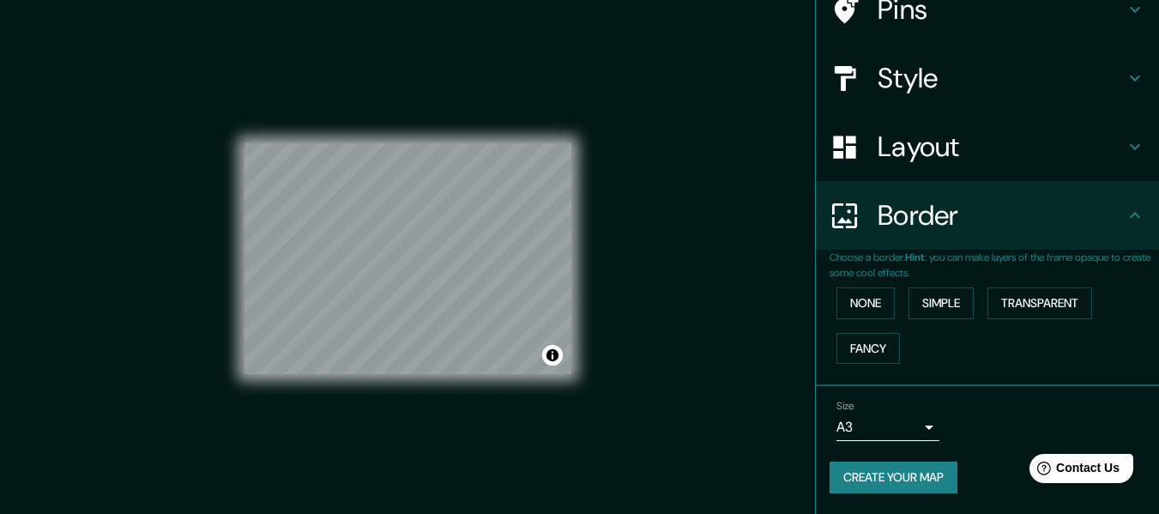
click at [858, 481] on button "Create your map" at bounding box center [893, 477] width 128 height 32
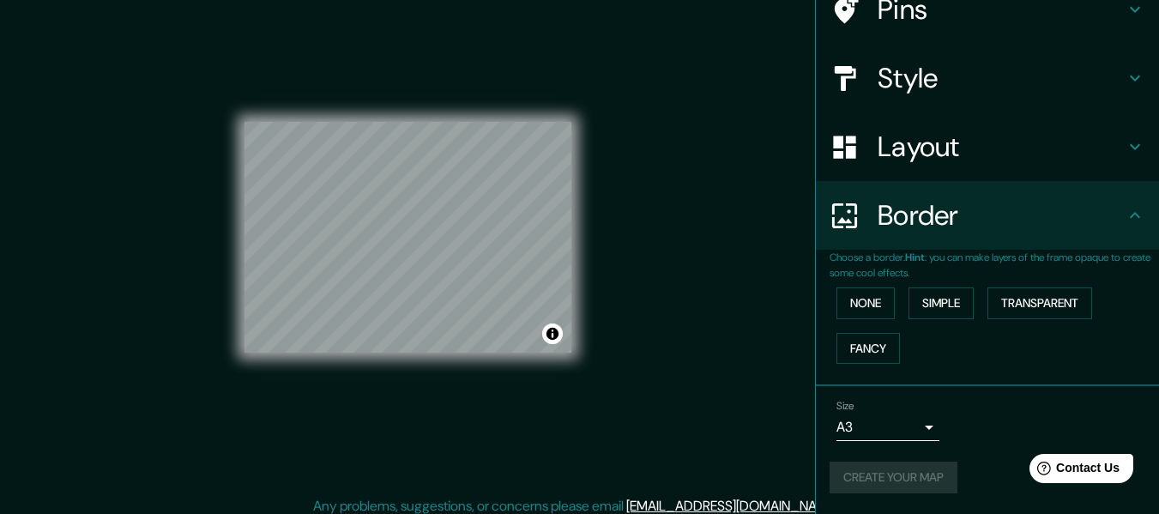
scroll to position [31, 0]
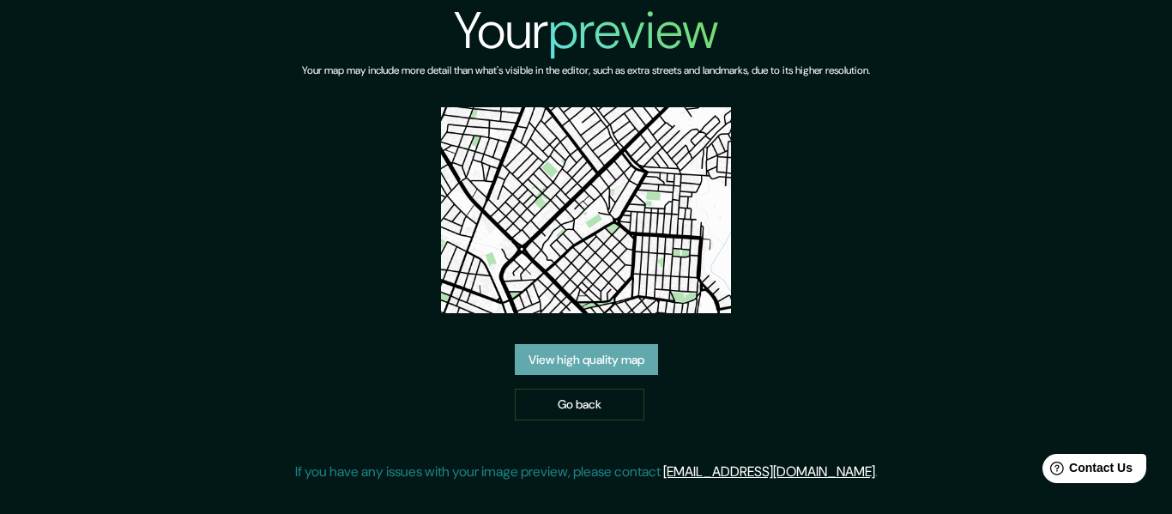
click at [600, 359] on link "View high quality map" at bounding box center [586, 360] width 143 height 32
